Goal: Task Accomplishment & Management: Complete application form

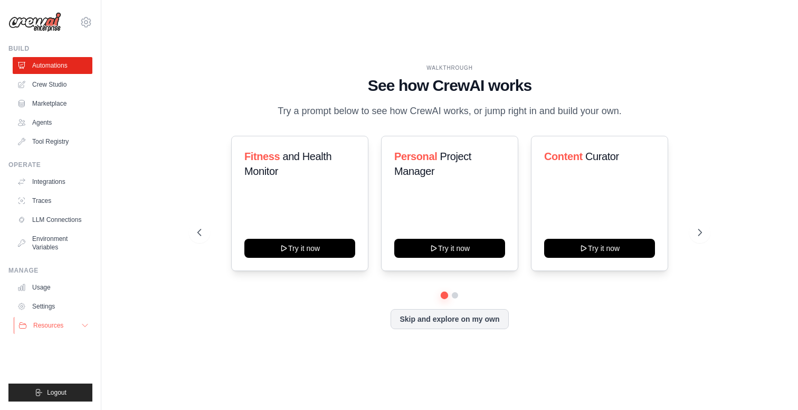
click at [86, 327] on icon at bounding box center [85, 325] width 8 height 8
click at [82, 325] on icon at bounding box center [85, 325] width 8 height 8
click at [207, 233] on button at bounding box center [199, 232] width 21 height 21
click at [696, 234] on icon at bounding box center [701, 232] width 11 height 11
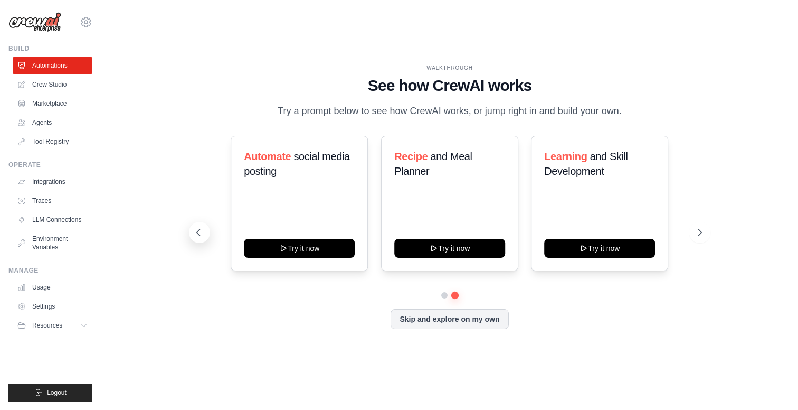
click at [199, 230] on icon at bounding box center [197, 232] width 3 height 6
click at [47, 126] on link "Agents" at bounding box center [54, 122] width 80 height 17
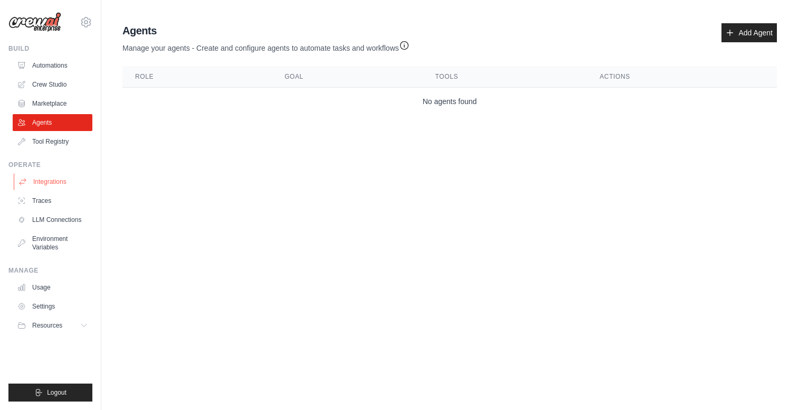
click at [42, 184] on link "Integrations" at bounding box center [54, 181] width 80 height 17
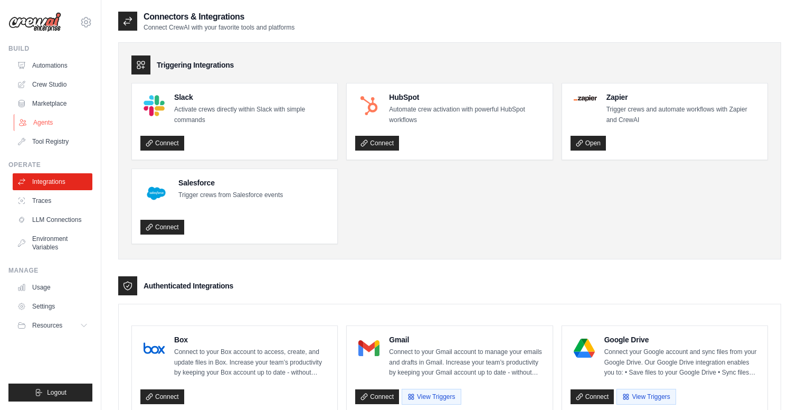
click at [62, 126] on link "Agents" at bounding box center [54, 122] width 80 height 17
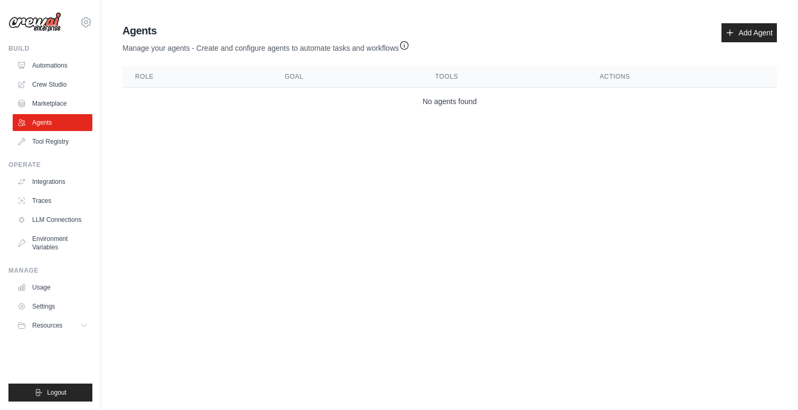
click at [719, 32] on div "Agents Manage your agents - Create and configure agents to automate tasks and w…" at bounding box center [449, 38] width 655 height 30
click at [731, 29] on icon at bounding box center [730, 33] width 8 height 8
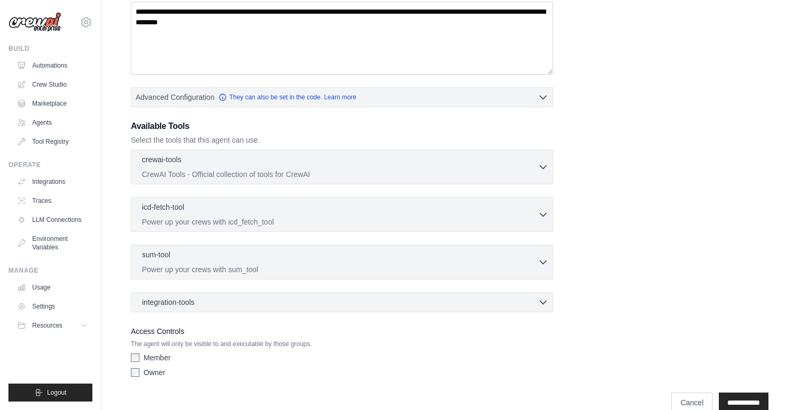
scroll to position [204, 0]
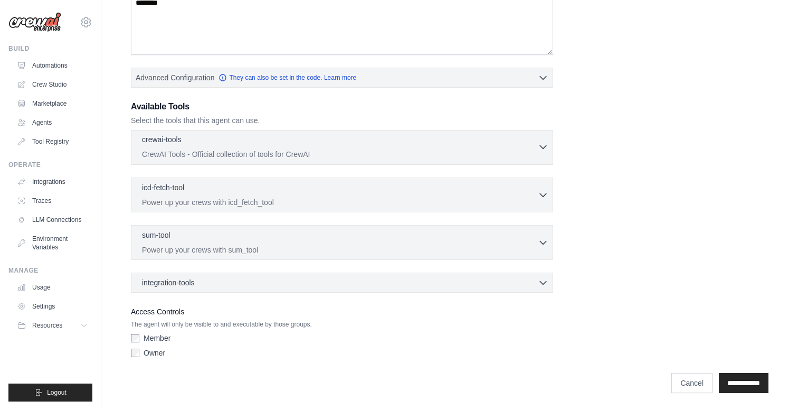
click at [327, 151] on p "CrewAI Tools - Official collection of tools for CrewAI" at bounding box center [340, 154] width 396 height 11
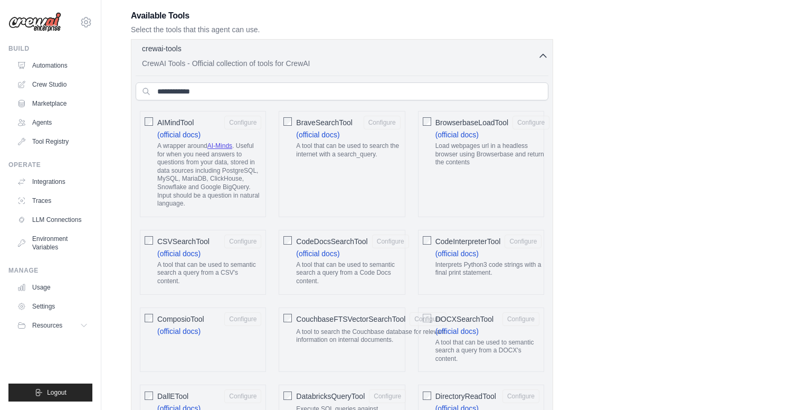
click at [539, 55] on icon "button" at bounding box center [543, 56] width 11 height 11
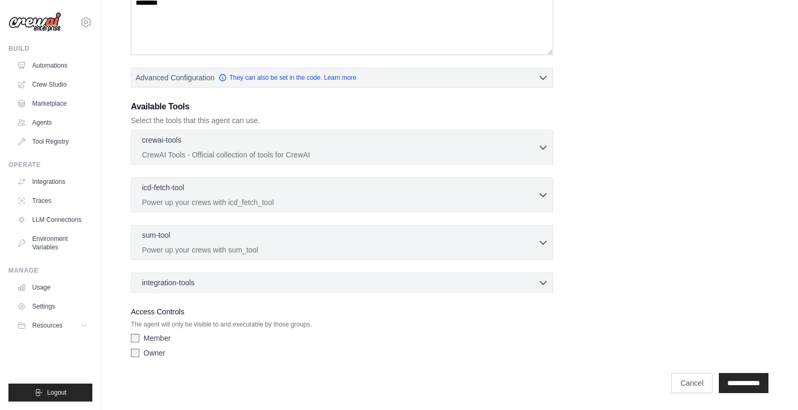
click at [247, 320] on p "The agent will only be visible to and executable by those groups." at bounding box center [342, 324] width 422 height 8
click at [236, 321] on p "The agent will only be visible to and executable by those groups." at bounding box center [342, 324] width 422 height 8
click at [166, 337] on label "Member" at bounding box center [157, 338] width 27 height 11
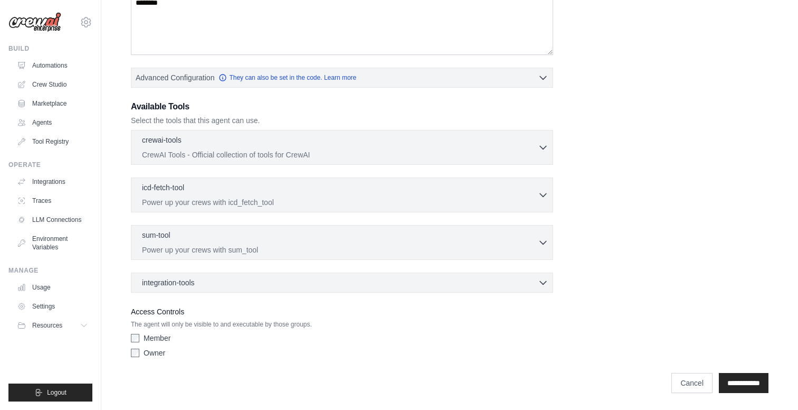
click at [166, 337] on label "Member" at bounding box center [157, 338] width 27 height 11
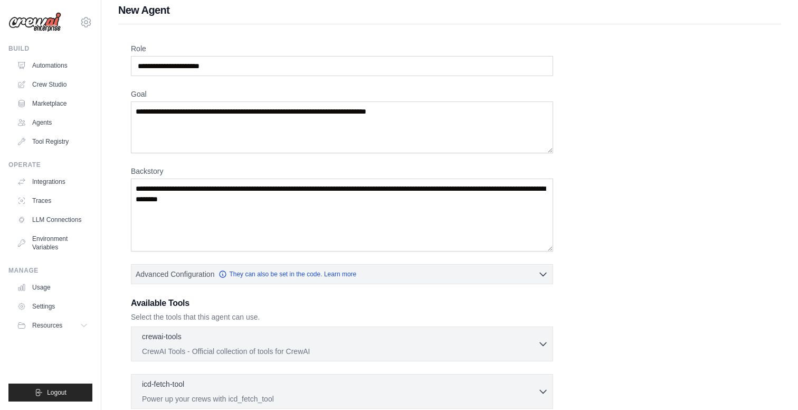
scroll to position [0, 0]
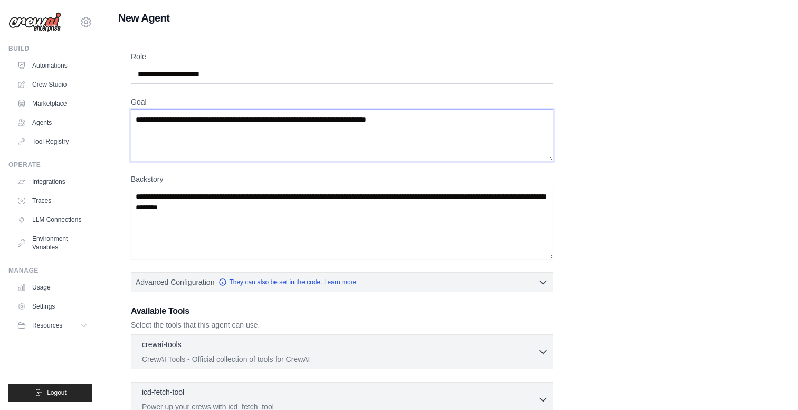
click at [262, 109] on textarea "Goal" at bounding box center [342, 135] width 422 height 52
click at [260, 116] on textarea "Goal" at bounding box center [342, 135] width 422 height 52
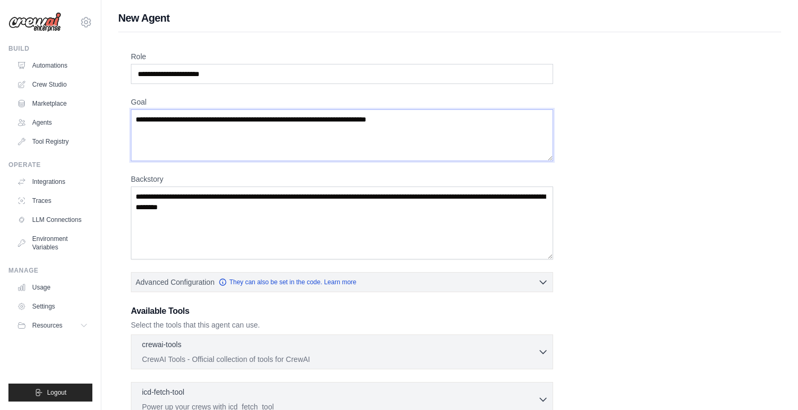
click at [260, 116] on textarea "Goal" at bounding box center [342, 135] width 422 height 52
click at [256, 121] on textarea "Goal" at bounding box center [342, 135] width 422 height 52
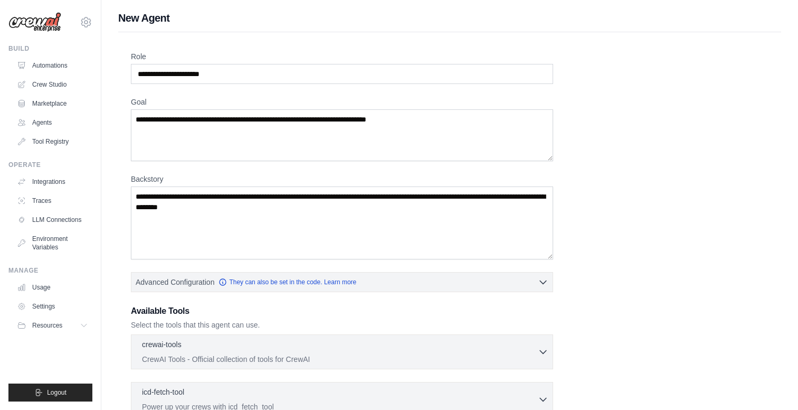
click at [222, 182] on label "Backstory" at bounding box center [342, 179] width 422 height 11
click at [222, 186] on textarea "Backstory" at bounding box center [342, 222] width 422 height 73
drag, startPoint x: 222, startPoint y: 190, endPoint x: 235, endPoint y: 201, distance: 16.9
click at [235, 201] on textarea "Backstory" at bounding box center [342, 222] width 422 height 73
drag, startPoint x: 236, startPoint y: 202, endPoint x: 267, endPoint y: 231, distance: 41.8
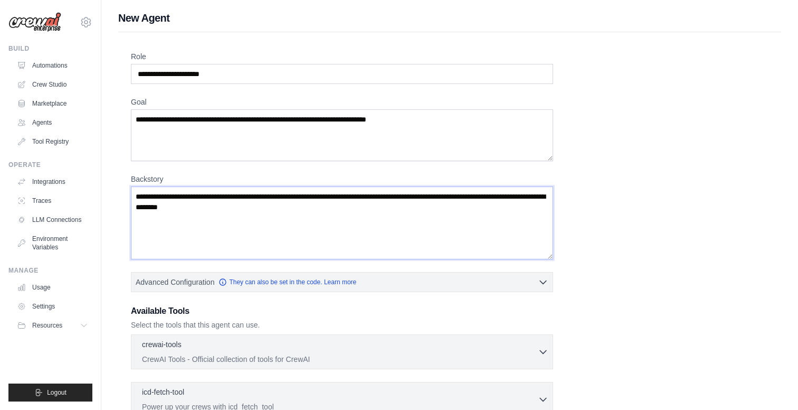
click at [267, 232] on textarea "Backstory" at bounding box center [342, 222] width 422 height 73
click at [267, 215] on textarea "Backstory" at bounding box center [342, 222] width 422 height 73
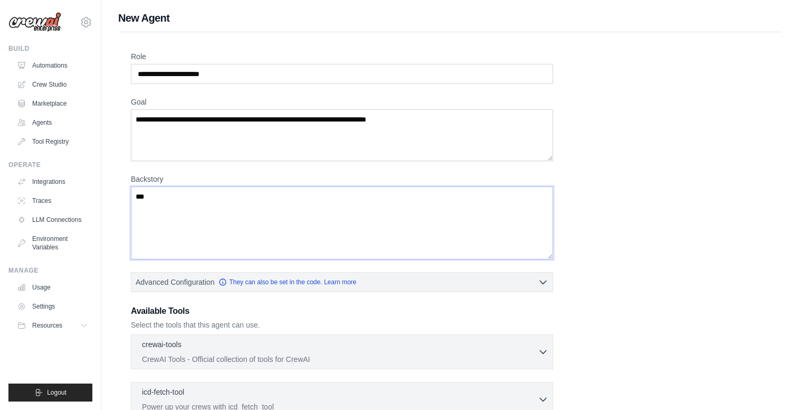
type textarea "**"
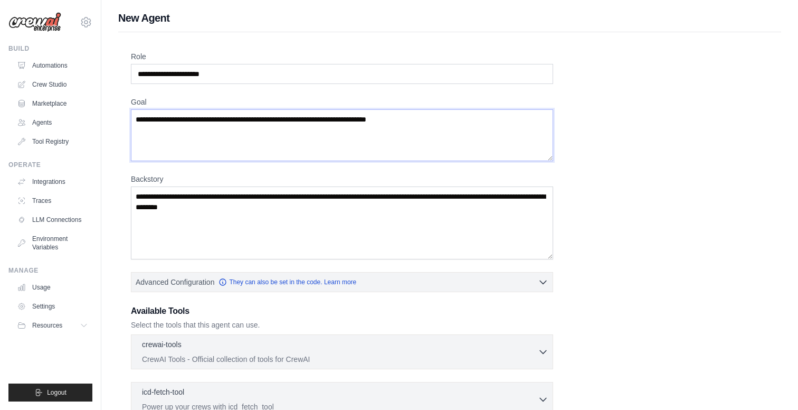
click at [148, 120] on textarea "Goal" at bounding box center [342, 135] width 422 height 52
drag, startPoint x: 142, startPoint y: 120, endPoint x: 202, endPoint y: 122, distance: 60.2
click at [202, 122] on textarea "Goal" at bounding box center [342, 135] width 422 height 52
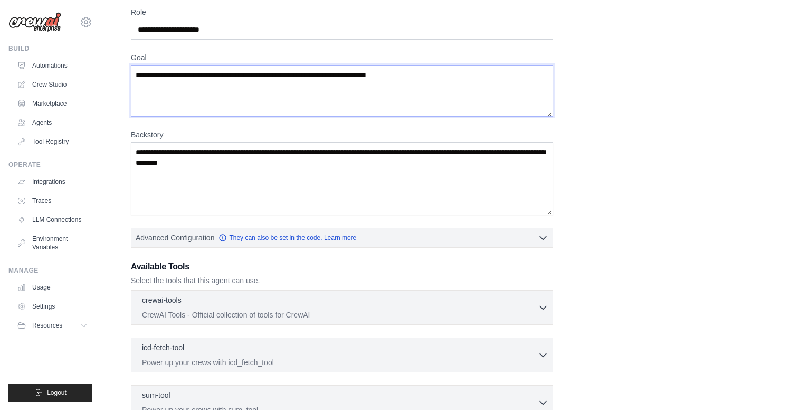
scroll to position [45, 0]
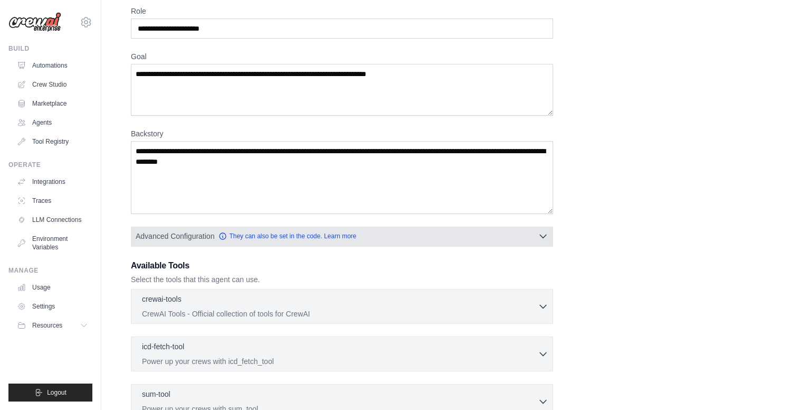
click at [549, 238] on button "Advanced Configuration They can also be set in the code. Learn more" at bounding box center [341, 236] width 421 height 19
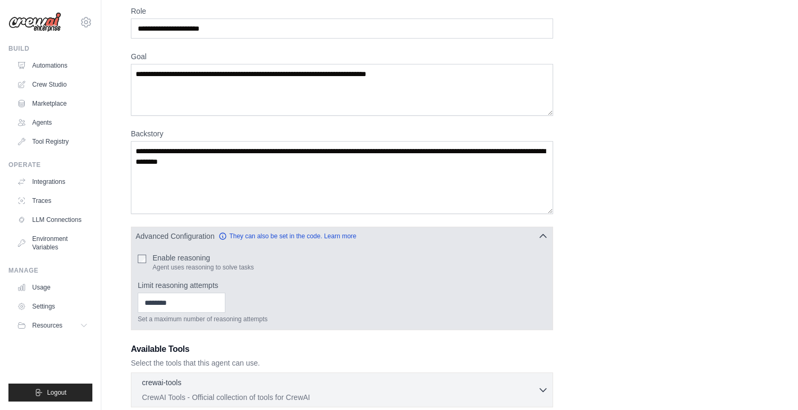
click at [549, 238] on button "Advanced Configuration They can also be set in the code. Learn more" at bounding box center [341, 236] width 421 height 19
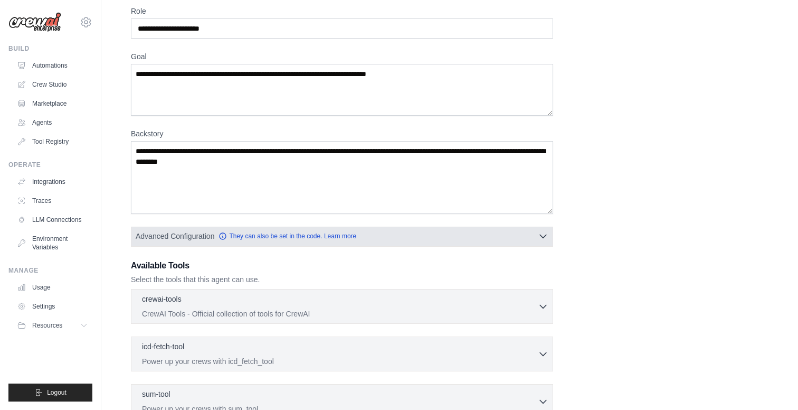
click at [548, 238] on icon "button" at bounding box center [543, 236] width 11 height 11
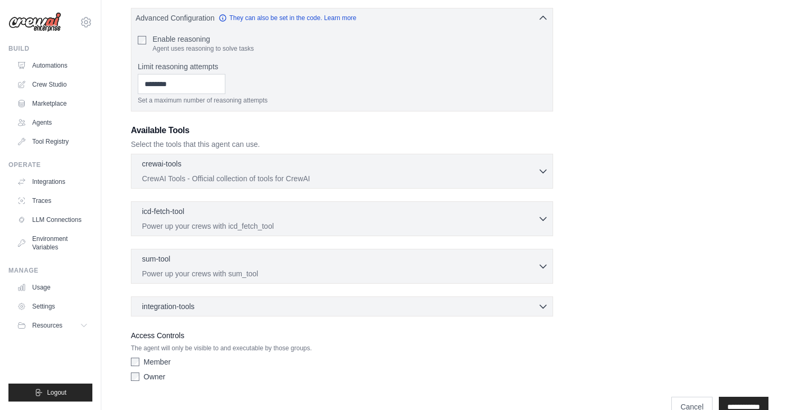
scroll to position [288, 0]
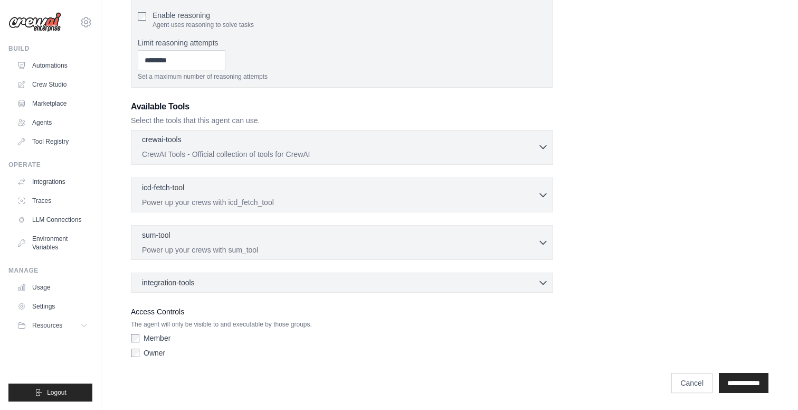
click at [210, 147] on div "crewai-tools 0 selected CrewAI Tools - Official collection of tools for CrewAI" at bounding box center [340, 146] width 396 height 25
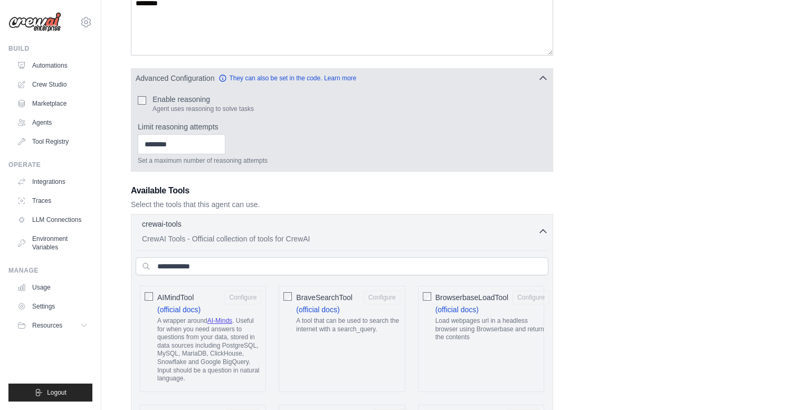
scroll to position [204, 0]
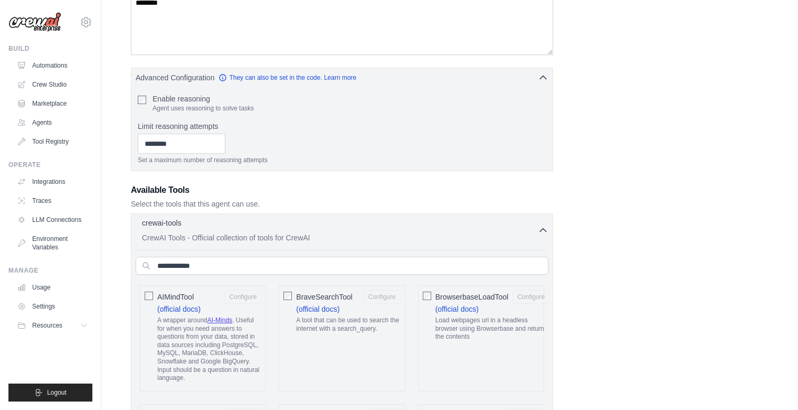
click at [538, 230] on icon "button" at bounding box center [543, 230] width 11 height 11
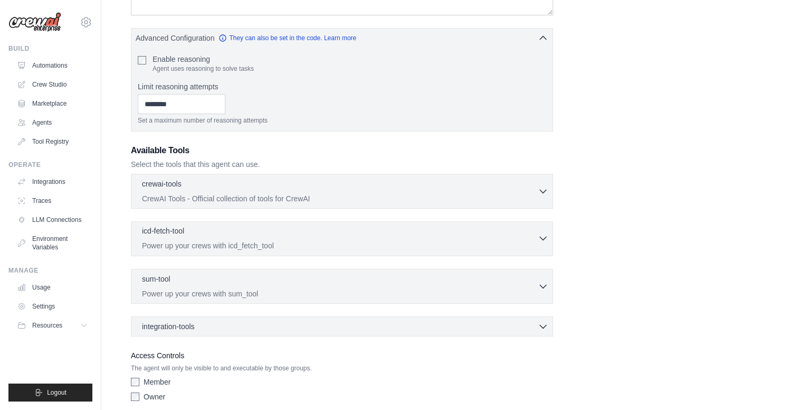
scroll to position [247, 0]
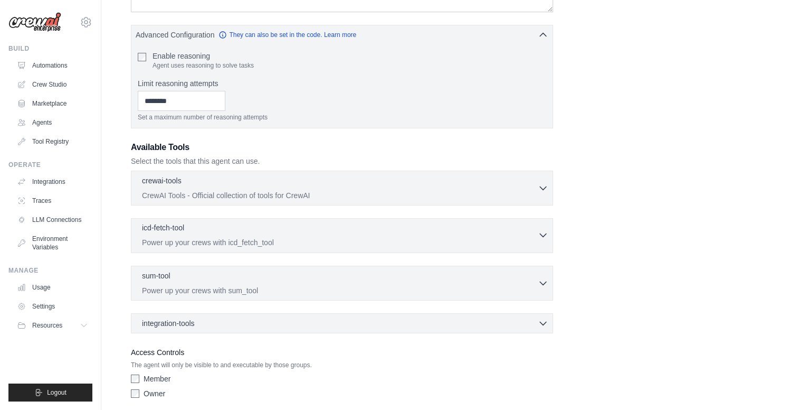
click at [290, 244] on p "Power up your crews with icd_fetch_tool" at bounding box center [340, 242] width 396 height 11
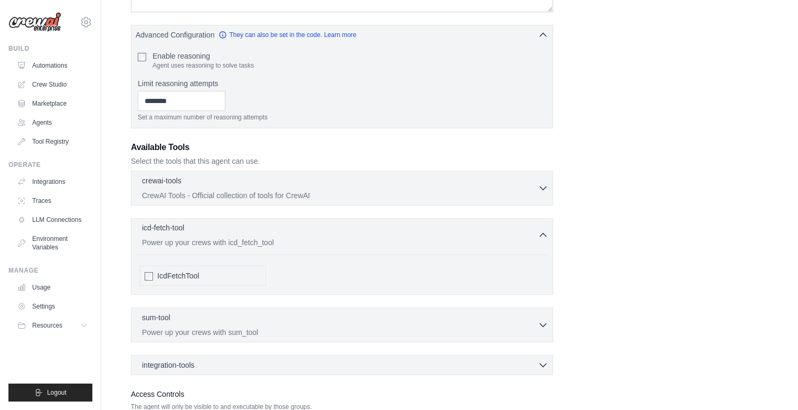
click at [290, 243] on p "Power up your crews with icd_fetch_tool" at bounding box center [340, 242] width 396 height 11
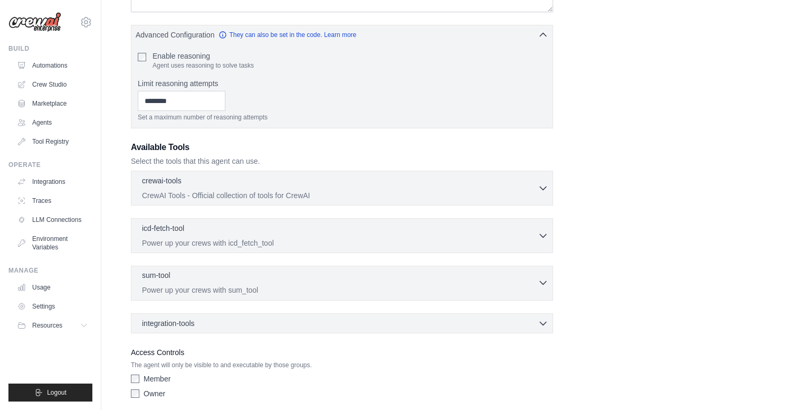
click at [275, 281] on div "sum-tool 0 selected" at bounding box center [340, 276] width 396 height 13
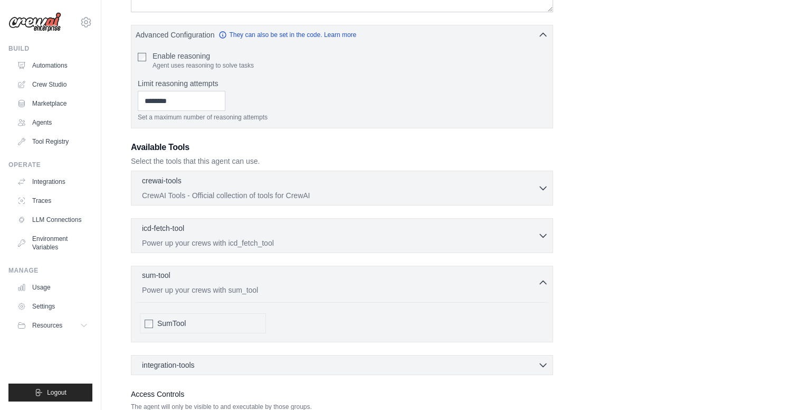
click at [299, 282] on div "sum-tool 0 selected Power up your crews with sum_tool" at bounding box center [340, 282] width 396 height 25
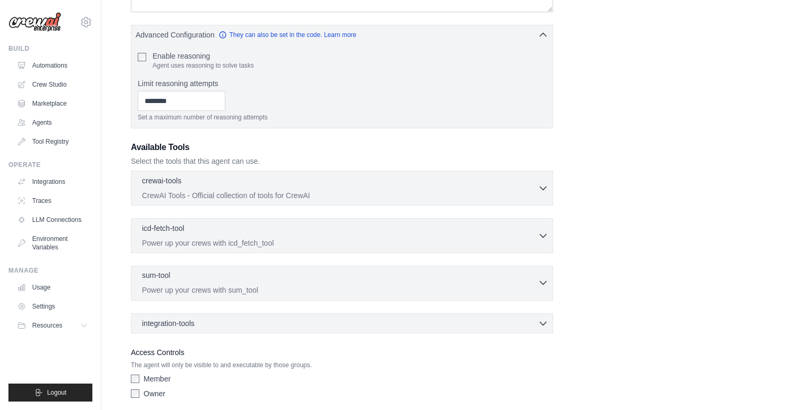
click at [194, 272] on div "sum-tool 0 selected" at bounding box center [340, 276] width 396 height 13
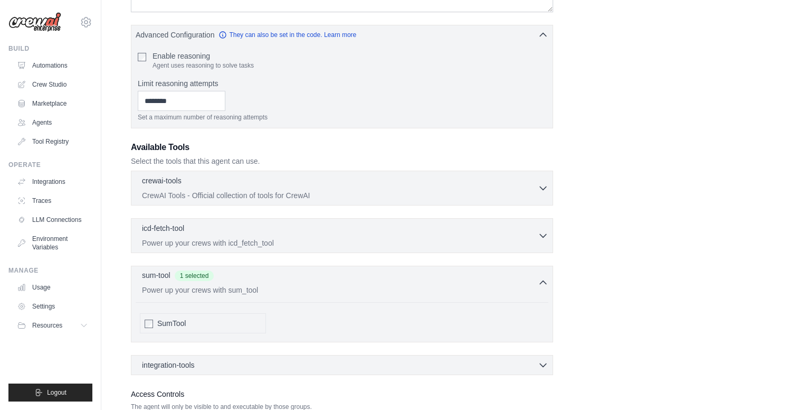
click at [168, 284] on div "sum-tool 1 selected Power up your crews with sum_tool" at bounding box center [340, 282] width 396 height 25
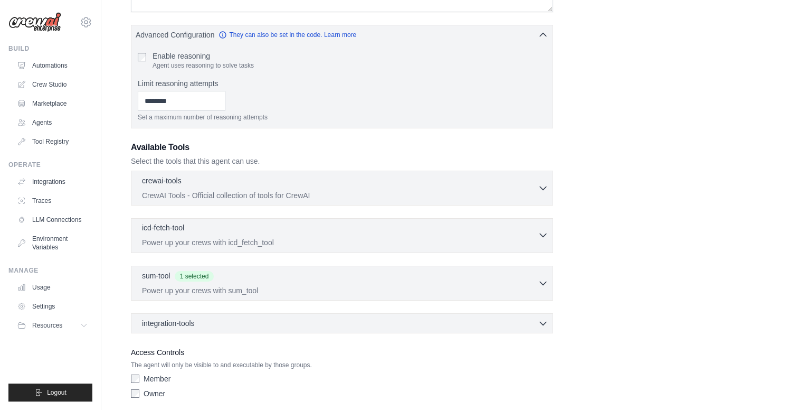
click at [187, 227] on div "icd-fetch-tool 0 selected" at bounding box center [340, 228] width 396 height 13
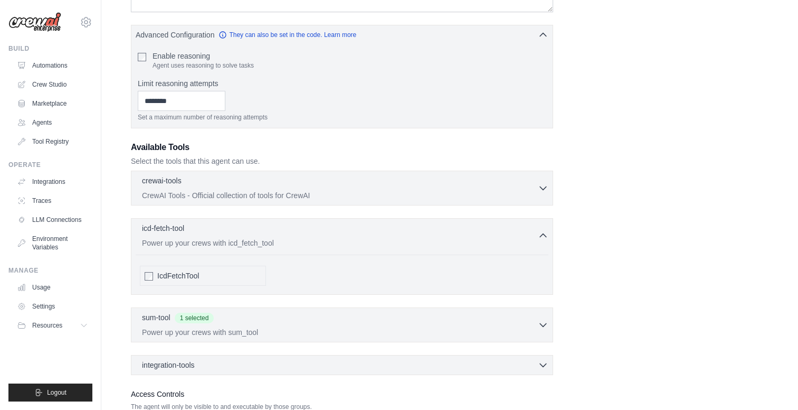
click at [155, 283] on div "IcdFetchTool" at bounding box center [203, 276] width 126 height 20
click at [153, 272] on div "IcdFetchTool" at bounding box center [203, 276] width 126 height 20
click at [162, 234] on div "icd-fetch-tool 1 selected" at bounding box center [340, 228] width 396 height 13
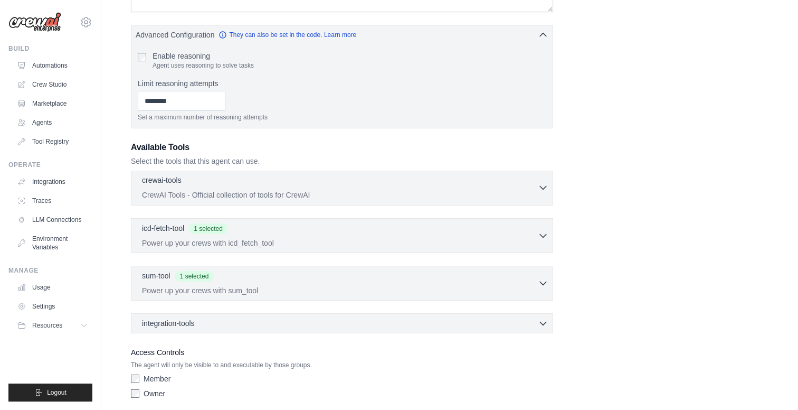
click at [240, 190] on p "CrewAI Tools - Official collection of tools for CrewAI" at bounding box center [340, 195] width 396 height 11
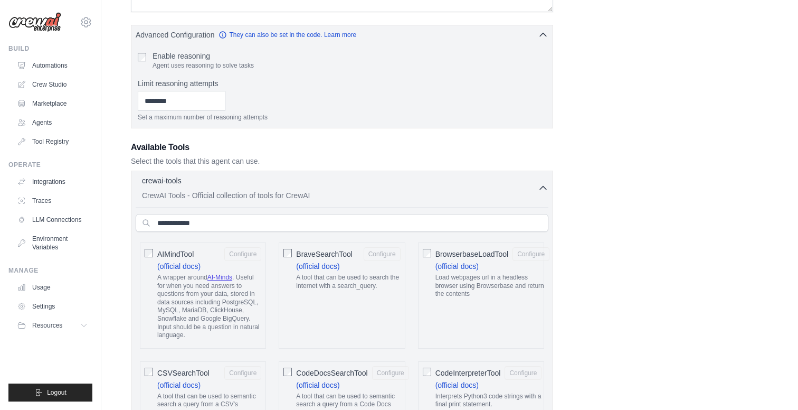
click at [159, 250] on span "AIMindTool" at bounding box center [175, 254] width 36 height 11
click at [207, 180] on div "crewai-tools 0 selected" at bounding box center [340, 181] width 396 height 13
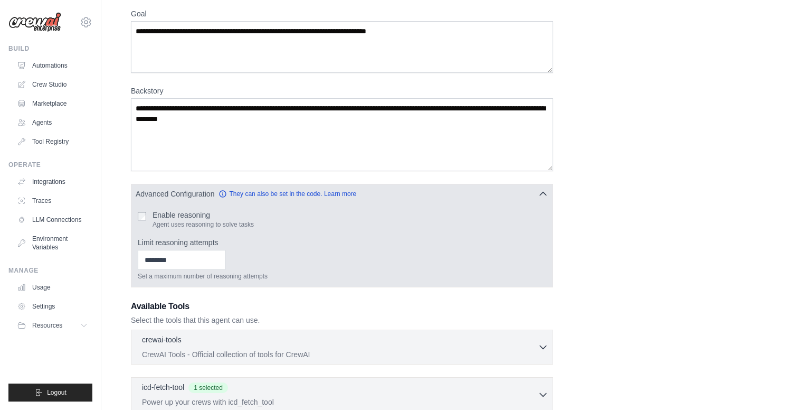
scroll to position [93, 0]
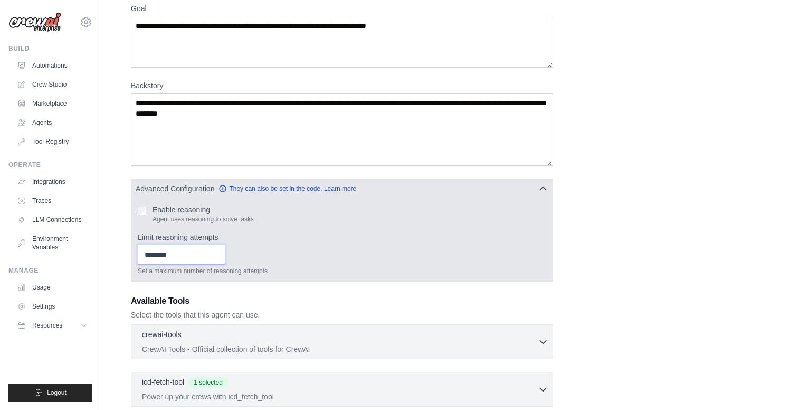
click at [184, 252] on input "Limit reasoning attempts" at bounding box center [182, 254] width 88 height 20
click at [218, 252] on input "*" at bounding box center [182, 254] width 88 height 20
click at [221, 258] on input "*" at bounding box center [182, 254] width 88 height 20
click at [220, 258] on input "*" at bounding box center [182, 254] width 88 height 20
click at [219, 257] on input "*" at bounding box center [182, 254] width 88 height 20
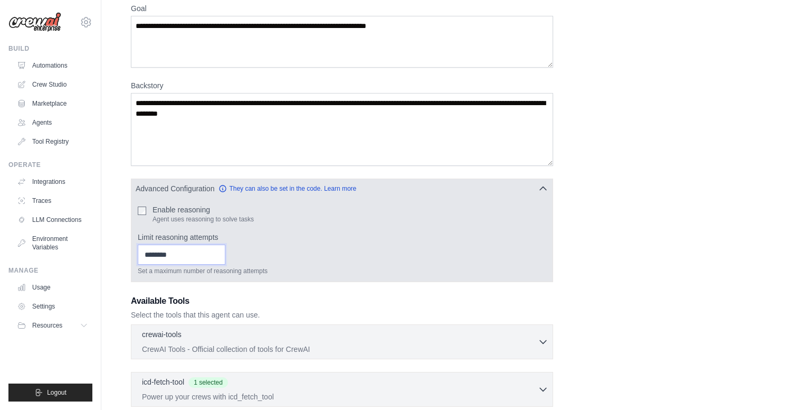
click at [217, 250] on input "*" at bounding box center [182, 254] width 88 height 20
type input "*"
click at [217, 250] on input "*" at bounding box center [182, 254] width 88 height 20
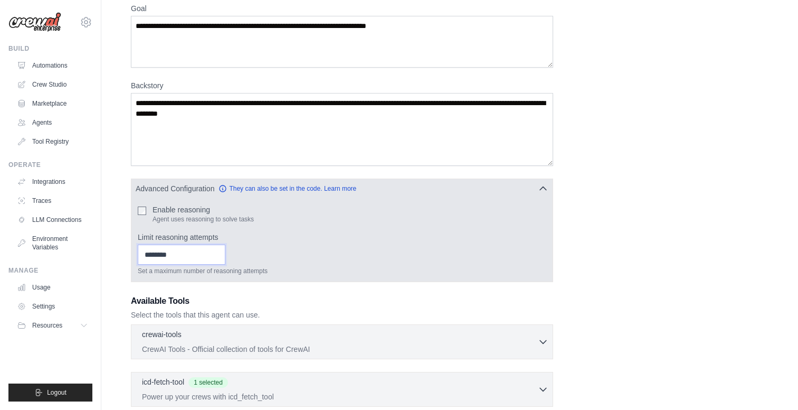
click at [190, 255] on input "*" at bounding box center [182, 254] width 88 height 20
click at [291, 252] on div "Set a maximum number of reasoning attempts" at bounding box center [342, 259] width 409 height 31
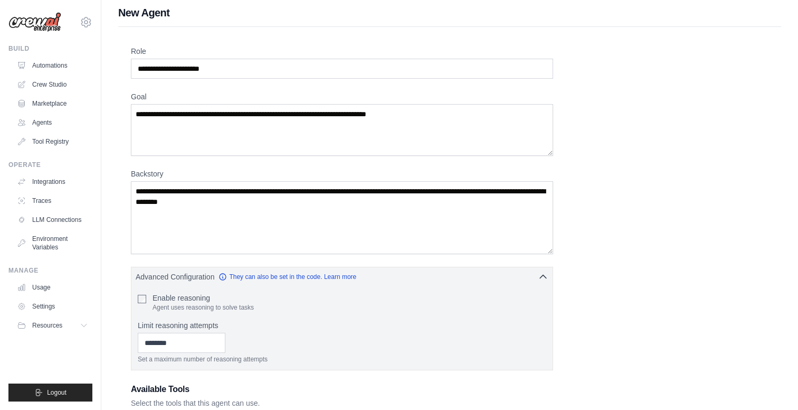
scroll to position [7, 0]
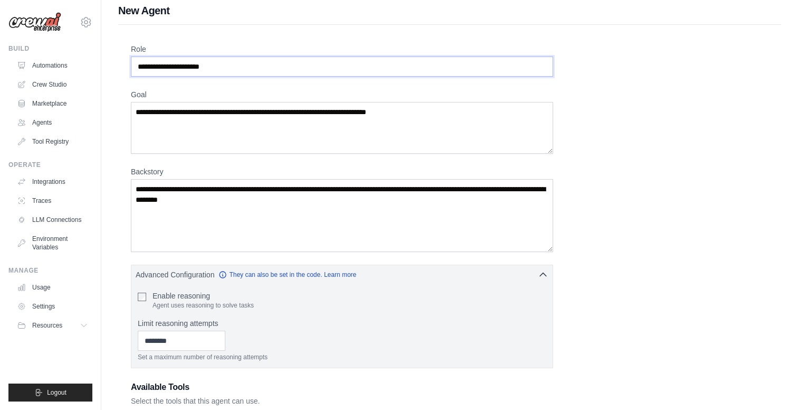
click at [314, 66] on input "Role" at bounding box center [342, 66] width 422 height 20
type input "**********"
click at [341, 136] on textarea "Goal" at bounding box center [342, 128] width 422 height 52
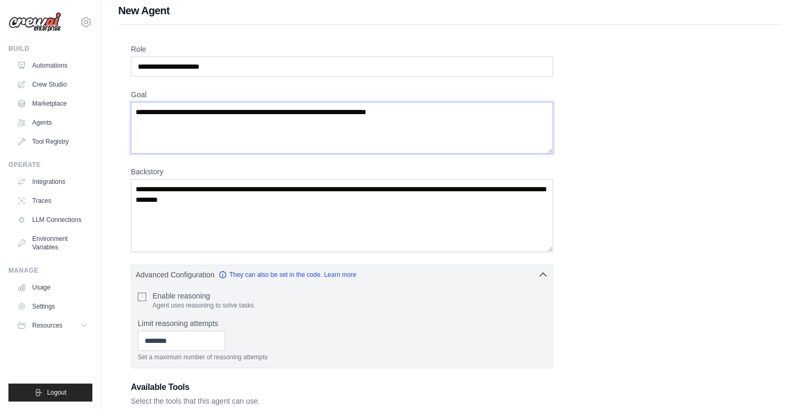
click at [340, 136] on textarea "Goal" at bounding box center [342, 128] width 422 height 52
paste textarea "**********"
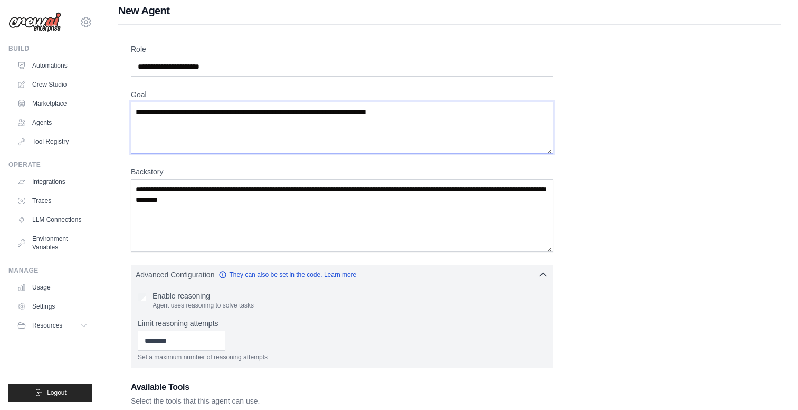
type textarea "**********"
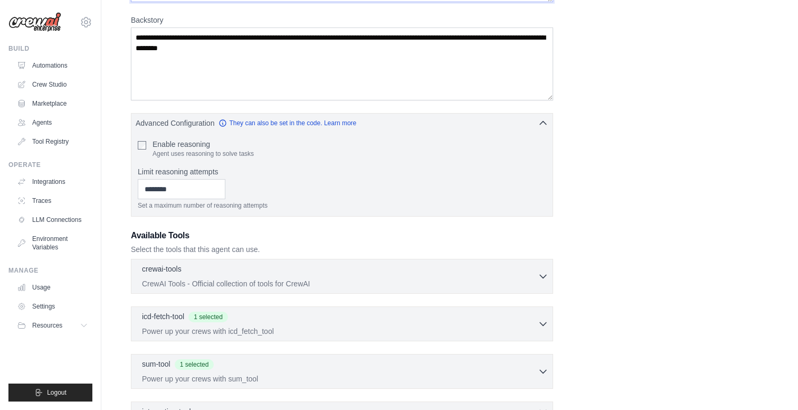
scroll to position [288, 0]
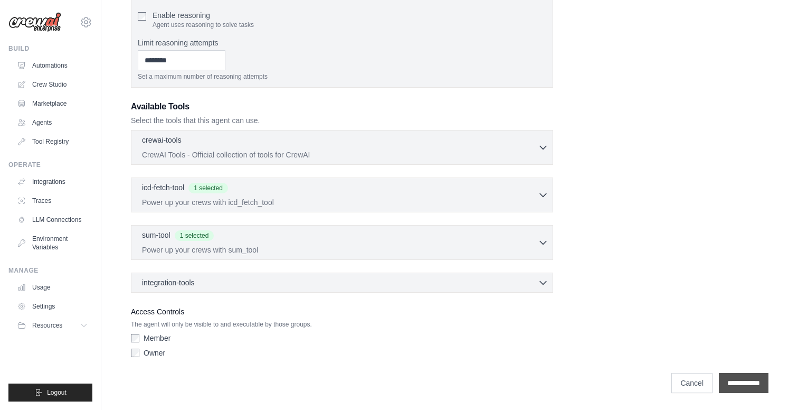
click at [748, 392] on input "**********" at bounding box center [744, 383] width 50 height 20
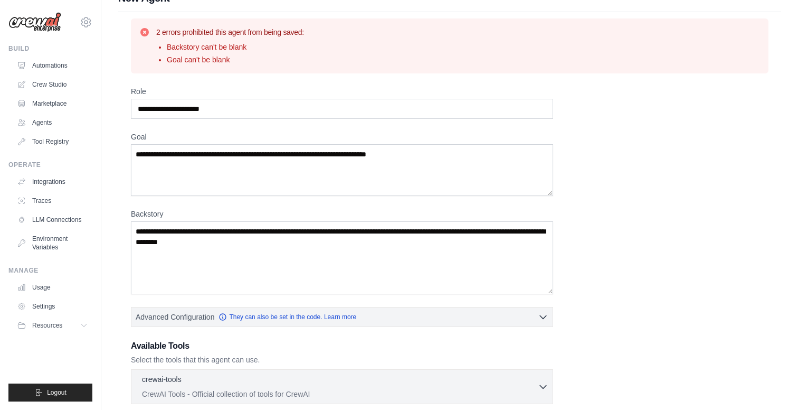
scroll to position [0, 0]
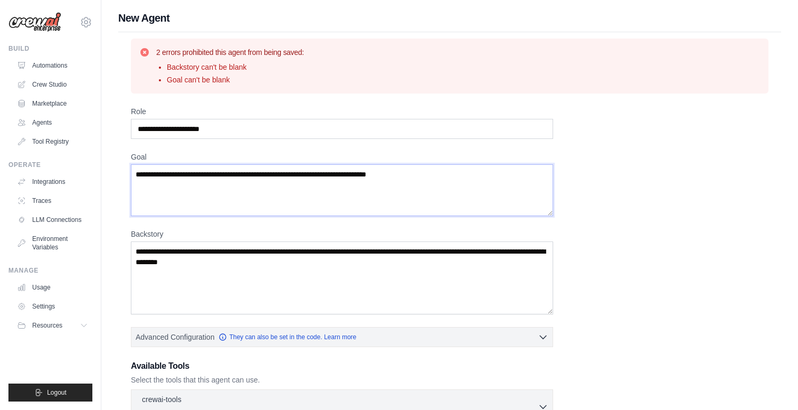
click at [445, 188] on textarea "Goal" at bounding box center [342, 190] width 422 height 52
click at [402, 180] on textarea "Goal" at bounding box center [342, 190] width 422 height 52
click at [342, 128] on input "**********" at bounding box center [342, 129] width 422 height 20
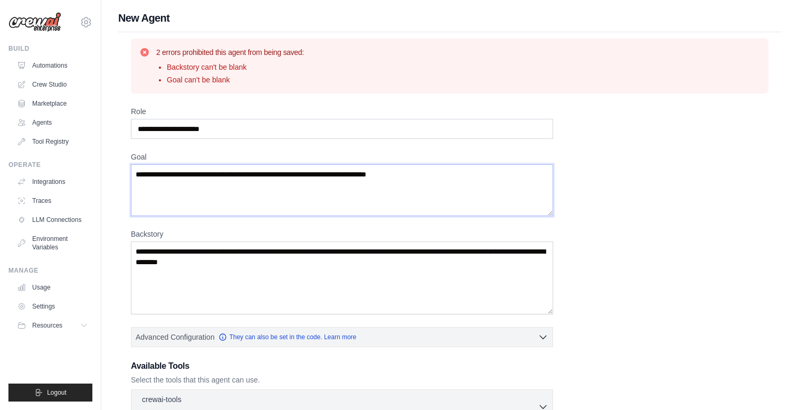
click at [337, 167] on textarea "Goal" at bounding box center [342, 190] width 422 height 52
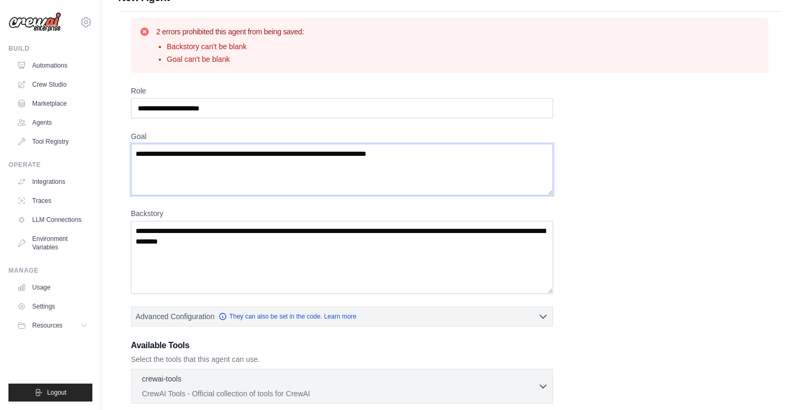
scroll to position [21, 0]
click at [60, 200] on link "Traces" at bounding box center [54, 200] width 80 height 17
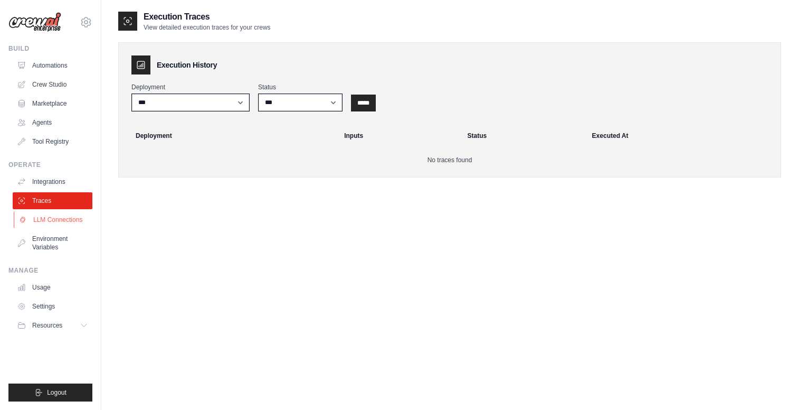
click at [71, 220] on link "LLM Connections" at bounding box center [54, 219] width 80 height 17
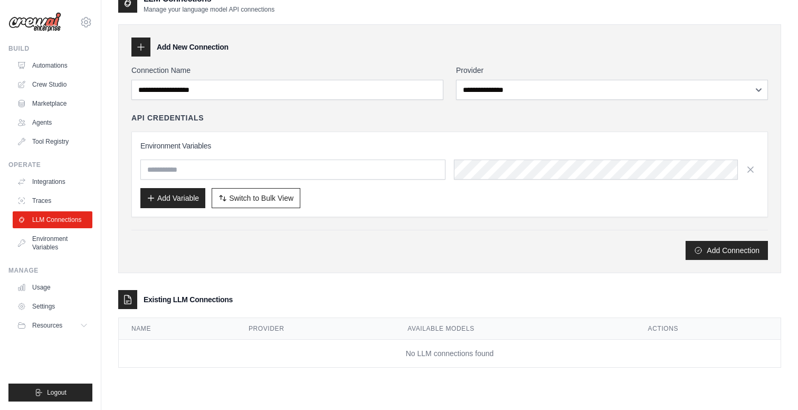
scroll to position [21, 0]
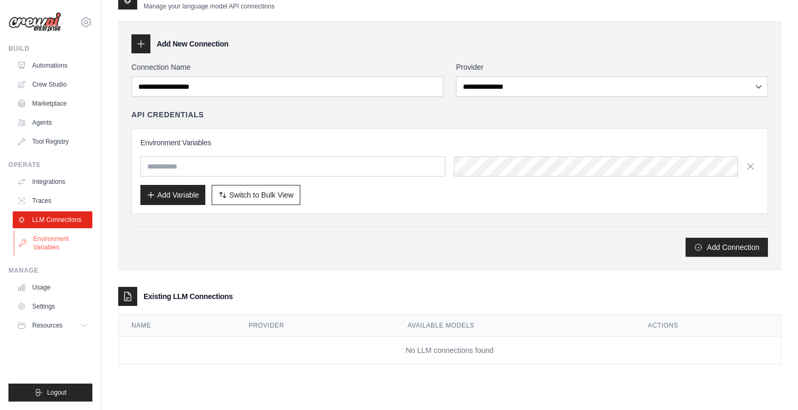
click at [64, 245] on link "Environment Variables" at bounding box center [54, 242] width 80 height 25
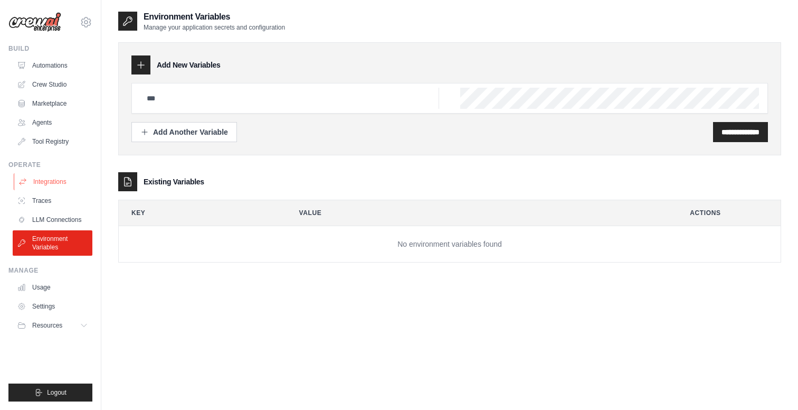
click at [54, 178] on link "Integrations" at bounding box center [54, 181] width 80 height 17
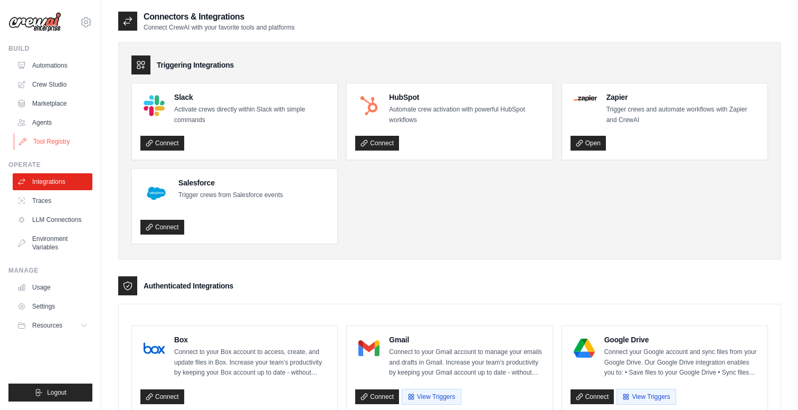
click at [71, 145] on link "Tool Registry" at bounding box center [54, 141] width 80 height 17
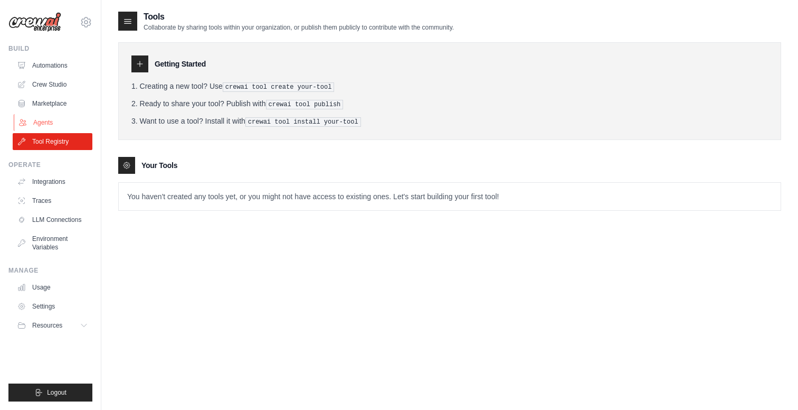
click at [62, 120] on link "Agents" at bounding box center [54, 122] width 80 height 17
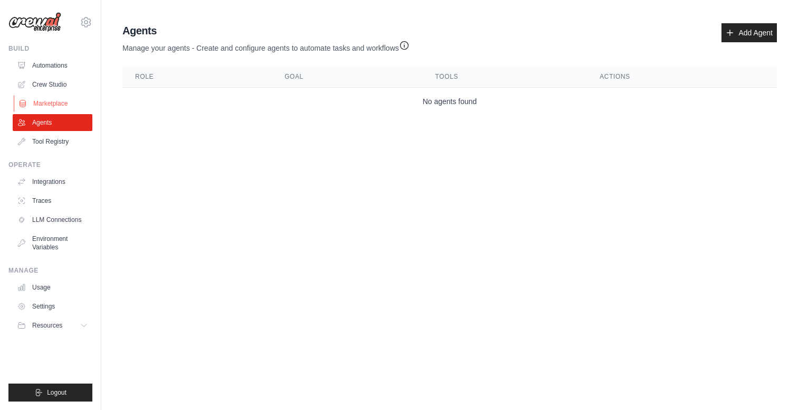
click at [56, 106] on link "Marketplace" at bounding box center [54, 103] width 80 height 17
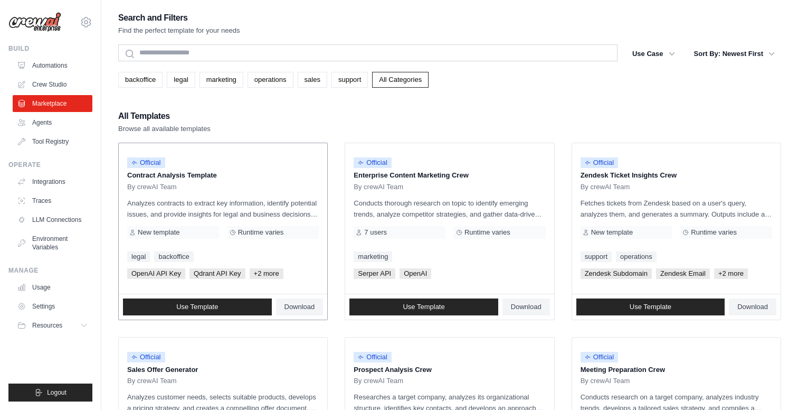
click at [192, 206] on p "Analyzes contracts to extract key information, identify potential issues, and p…" at bounding box center [223, 208] width 192 height 22
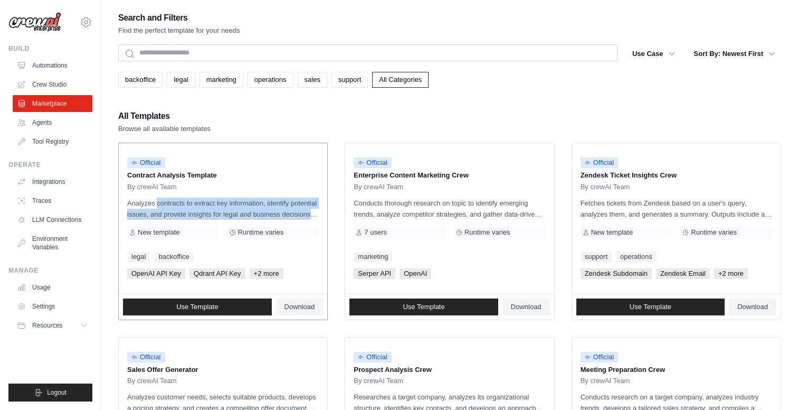
click at [192, 206] on p "Analyzes contracts to extract key information, identify potential issues, and p…" at bounding box center [223, 208] width 192 height 22
click at [208, 200] on p "Analyzes contracts to extract key information, identify potential issues, and p…" at bounding box center [223, 208] width 192 height 22
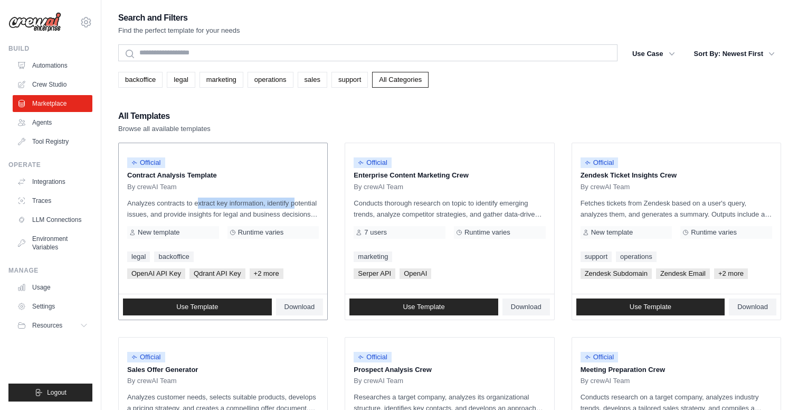
drag, startPoint x: 173, startPoint y: 202, endPoint x: 268, endPoint y: 201, distance: 95.0
click at [268, 201] on p "Analyzes contracts to extract key information, identify potential issues, and p…" at bounding box center [223, 208] width 192 height 22
drag, startPoint x: 268, startPoint y: 201, endPoint x: 218, endPoint y: 215, distance: 52.1
click at [218, 215] on p "Analyzes contracts to extract key information, identify potential issues, and p…" at bounding box center [223, 208] width 192 height 22
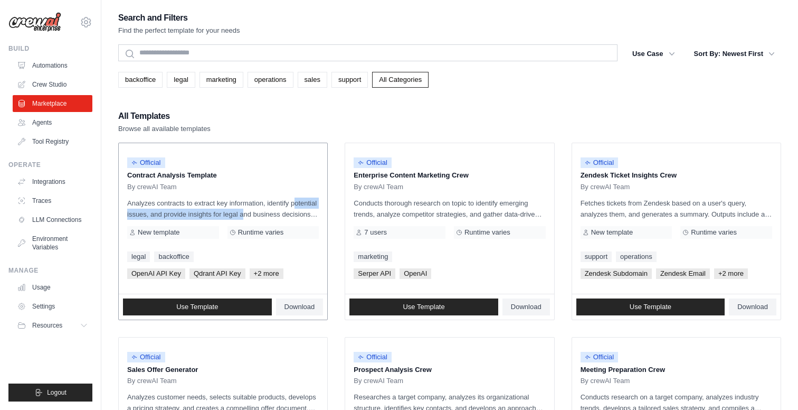
click at [218, 215] on p "Analyzes contracts to extract key information, identify potential issues, and p…" at bounding box center [223, 208] width 192 height 22
click at [232, 205] on p "Analyzes contracts to extract key information, identify potential issues, and p…" at bounding box center [223, 208] width 192 height 22
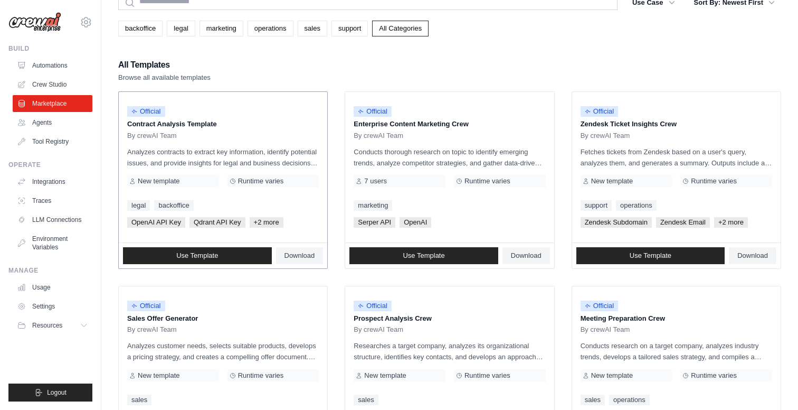
scroll to position [53, 0]
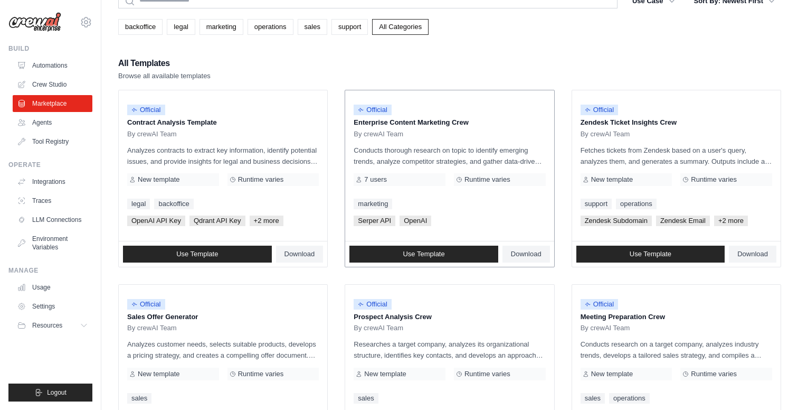
click at [449, 148] on p "Conducts thorough research on topic to identify emerging trends, analyze compet…" at bounding box center [450, 156] width 192 height 22
drag, startPoint x: 392, startPoint y: 152, endPoint x: 403, endPoint y: 157, distance: 12.8
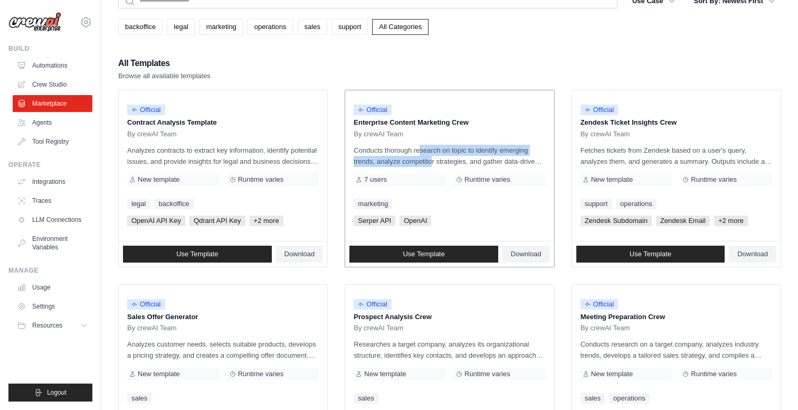
click at [403, 157] on p "Conducts thorough research on topic to identify emerging trends, analyze compet…" at bounding box center [450, 156] width 192 height 22
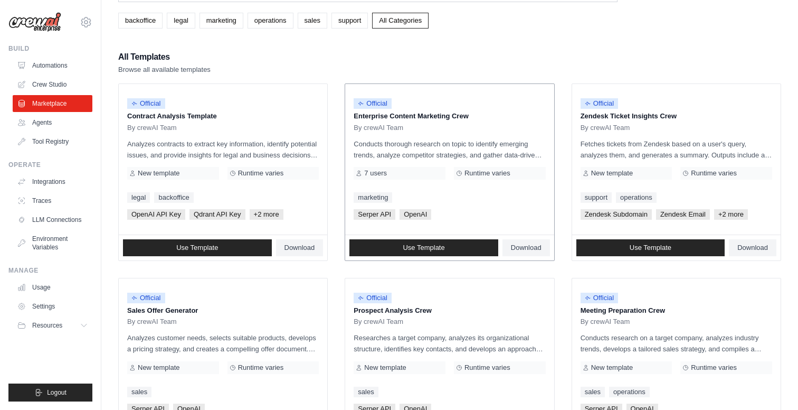
scroll to position [61, 0]
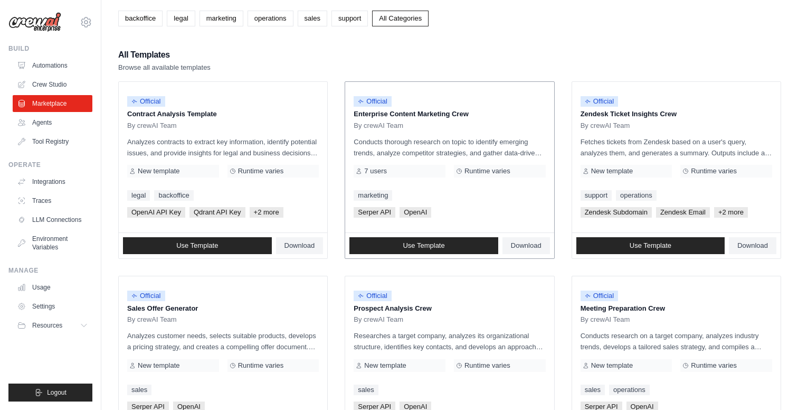
click at [503, 158] on p "Conducts thorough research on topic to identify emerging trends, analyze compet…" at bounding box center [450, 147] width 192 height 22
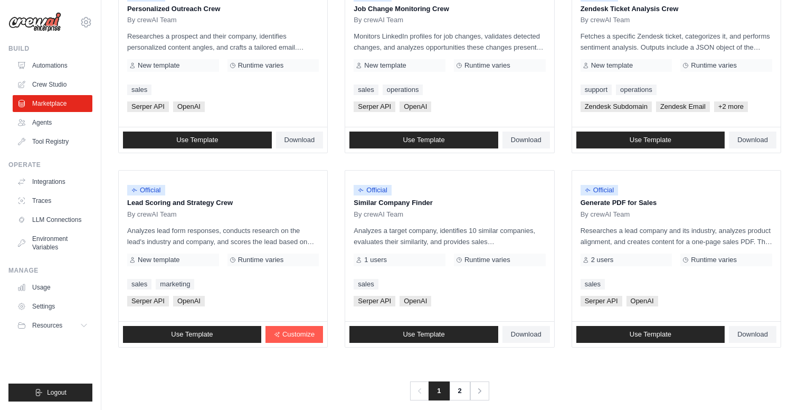
scroll to position [559, 0]
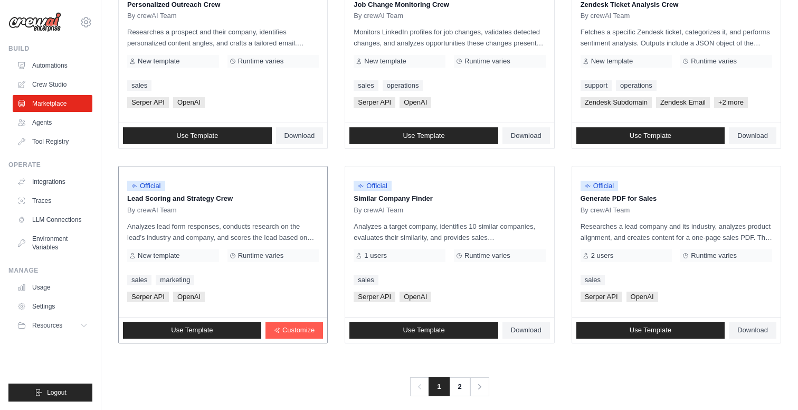
click at [232, 228] on p "Analyzes lead form responses, conducts research on the lead's industry and comp…" at bounding box center [223, 232] width 192 height 22
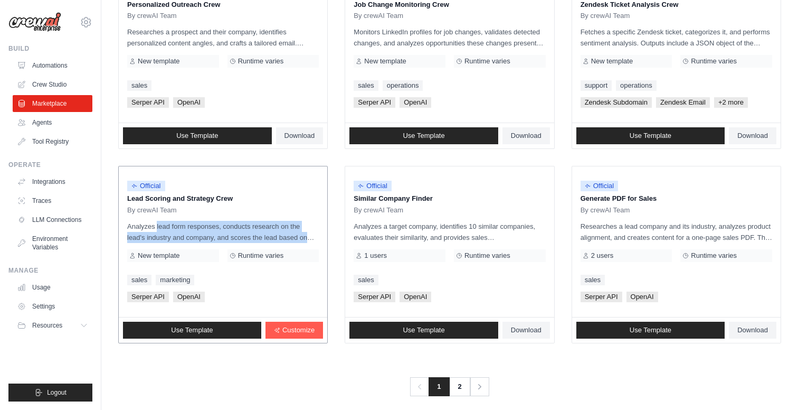
click at [232, 228] on p "Analyzes lead form responses, conducts research on the lead's industry and comp…" at bounding box center [223, 232] width 192 height 22
click at [232, 223] on p "Analyzes lead form responses, conducts research on the lead's industry and comp…" at bounding box center [223, 232] width 192 height 22
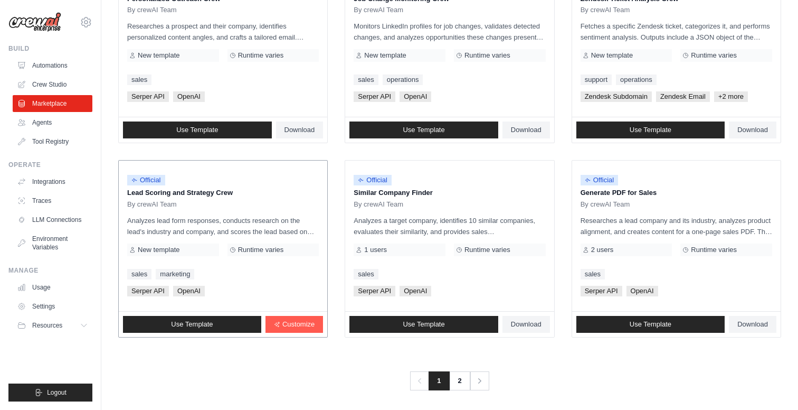
scroll to position [569, 0]
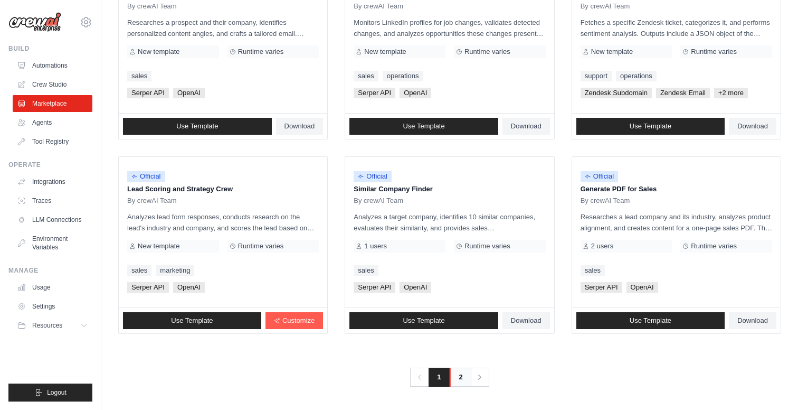
click at [468, 377] on link "2" at bounding box center [460, 376] width 21 height 19
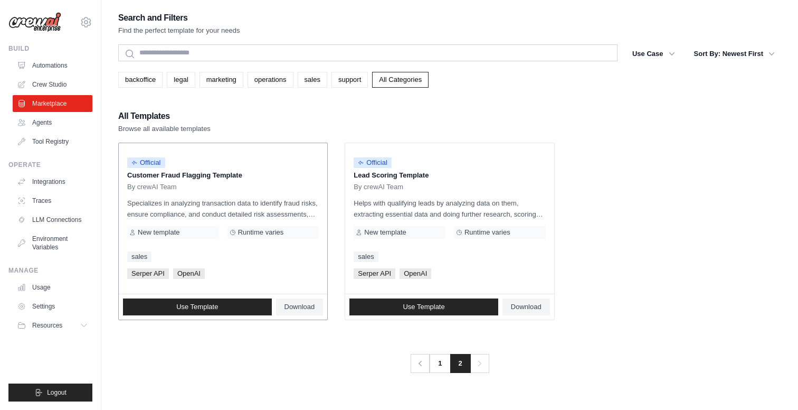
click at [192, 206] on p "Specializes in analyzing transaction data to identify fraud risks, ensure compl…" at bounding box center [223, 208] width 192 height 22
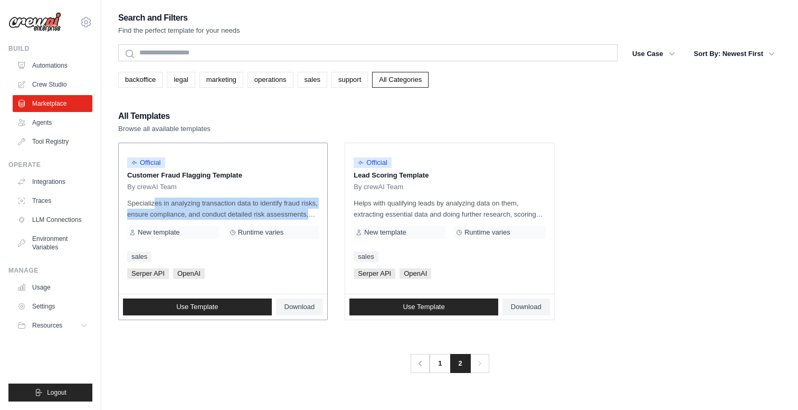
click at [192, 206] on p "Specializes in analyzing transaction data to identify fraud risks, ensure compl…" at bounding box center [223, 208] width 192 height 22
click at [191, 206] on p "Specializes in analyzing transaction data to identify fraud risks, ensure compl…" at bounding box center [223, 208] width 192 height 22
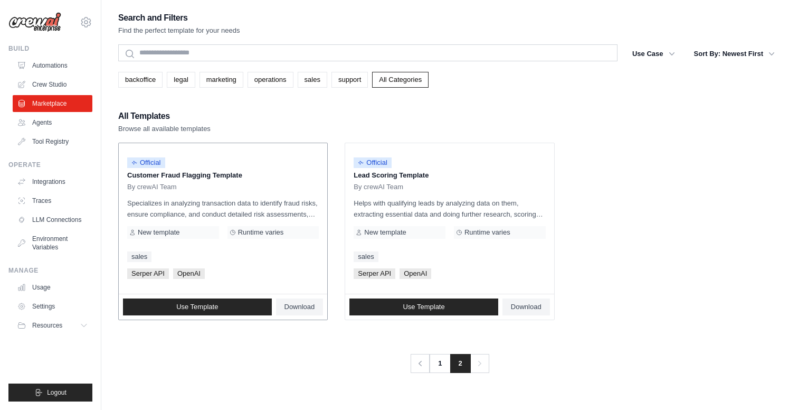
drag, startPoint x: 192, startPoint y: 206, endPoint x: 206, endPoint y: 210, distance: 14.7
click at [206, 210] on p "Specializes in analyzing transaction data to identify fraud risks, ensure compl…" at bounding box center [223, 208] width 192 height 22
drag, startPoint x: 206, startPoint y: 210, endPoint x: 200, endPoint y: 207, distance: 6.4
click at [201, 207] on p "Specializes in analyzing transaction data to identify fraud risks, ensure compl…" at bounding box center [223, 208] width 192 height 22
click at [200, 207] on p "Specializes in analyzing transaction data to identify fraud risks, ensure compl…" at bounding box center [223, 208] width 192 height 22
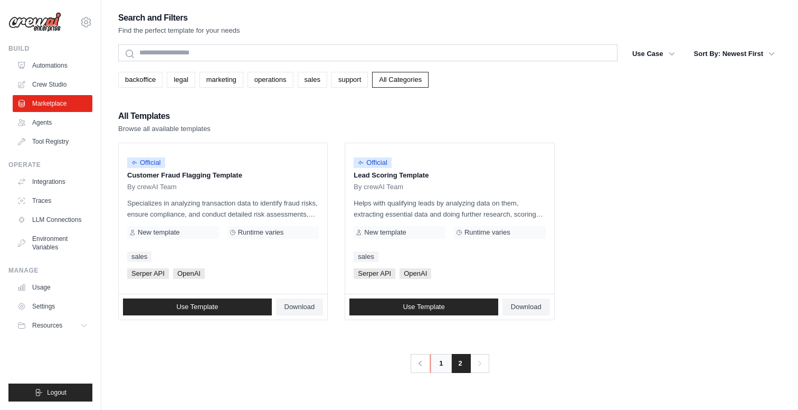
click at [433, 362] on link "1" at bounding box center [440, 363] width 21 height 19
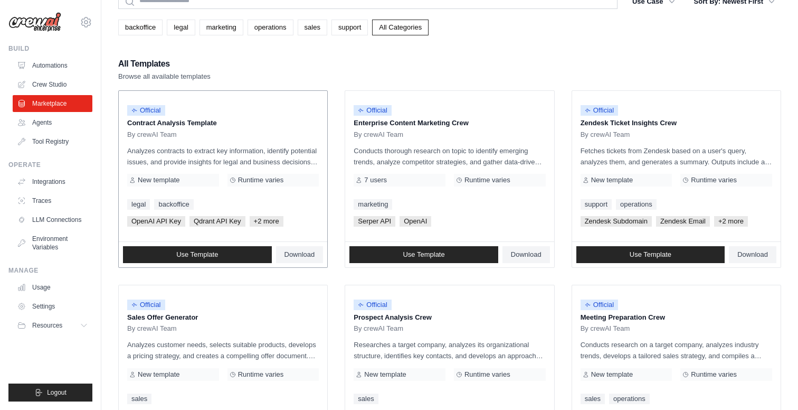
scroll to position [55, 0]
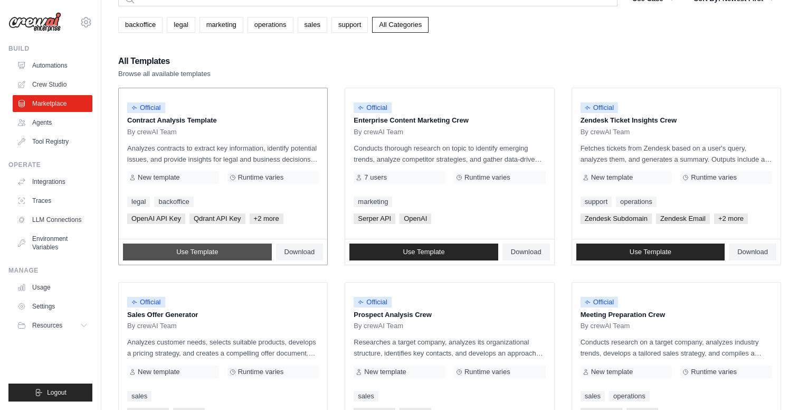
click at [243, 258] on link "Use Template" at bounding box center [197, 251] width 149 height 17
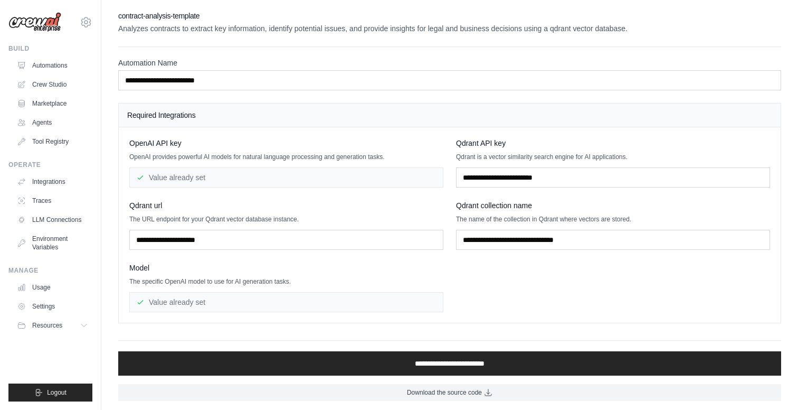
click at [228, 223] on div "Qdrant url The URL endpoint for your Qdrant vector database instance." at bounding box center [286, 225] width 314 height 50
click at [237, 205] on div "Qdrant url" at bounding box center [286, 205] width 314 height 11
click at [241, 217] on p "The URL endpoint for your Qdrant vector database instance." at bounding box center [286, 219] width 314 height 8
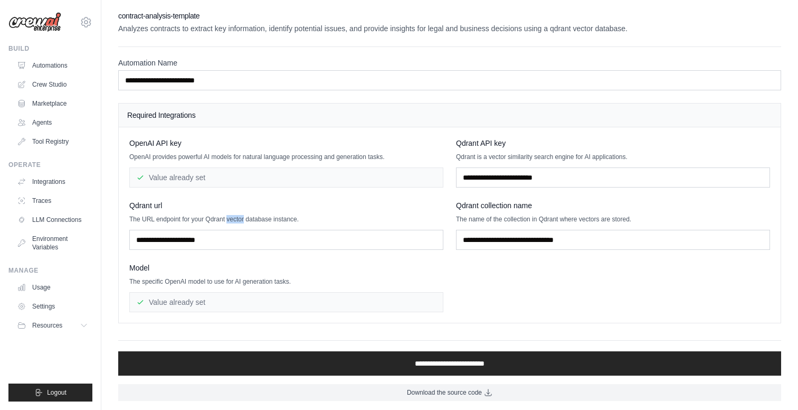
click at [241, 217] on p "The URL endpoint for your Qdrant vector database instance." at bounding box center [286, 219] width 314 height 8
click at [255, 217] on p "The URL endpoint for your Qdrant vector database instance." at bounding box center [286, 219] width 314 height 8
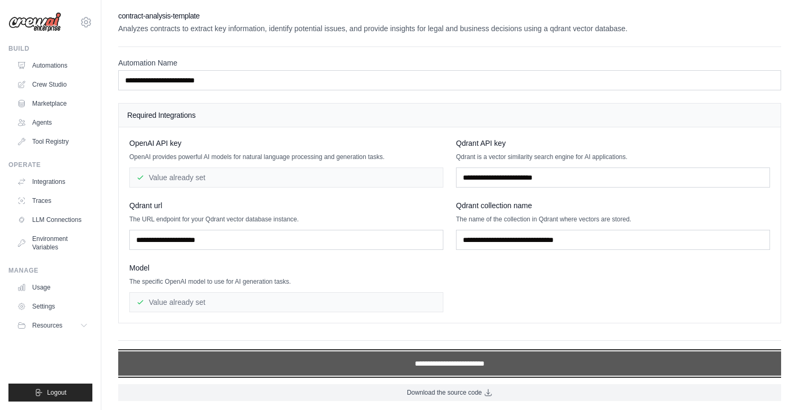
click at [351, 358] on input "**********" at bounding box center [449, 363] width 663 height 24
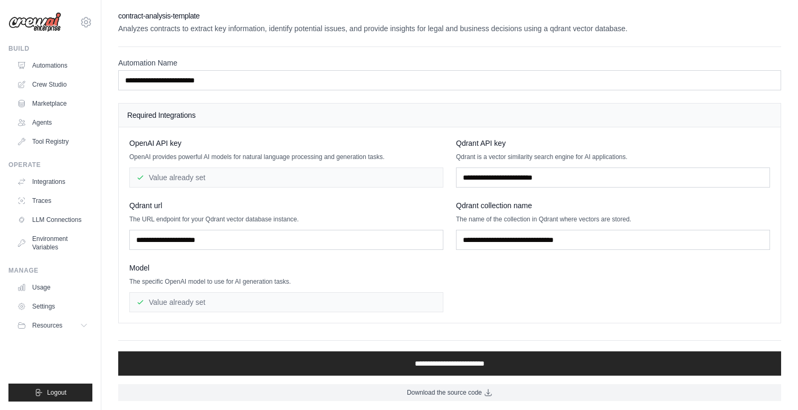
click at [487, 161] on div "Qdrant API key Qdrant is a vector similarity search engine for AI applications." at bounding box center [613, 163] width 314 height 50
click at [484, 155] on p "Qdrant is a vector similarity search engine for AI applications." at bounding box center [613, 157] width 314 height 8
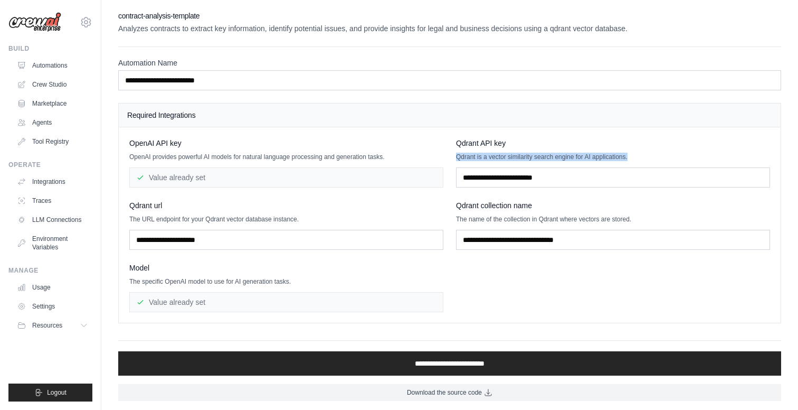
click at [484, 155] on p "Qdrant is a vector similarity search engine for AI applications." at bounding box center [613, 157] width 314 height 8
click at [480, 153] on p "Qdrant is a vector similarity search engine for AI applications." at bounding box center [613, 157] width 314 height 8
click at [505, 223] on div "Qdrant collection name The name of the collection in Qdrant where vectors are s…" at bounding box center [613, 225] width 314 height 50
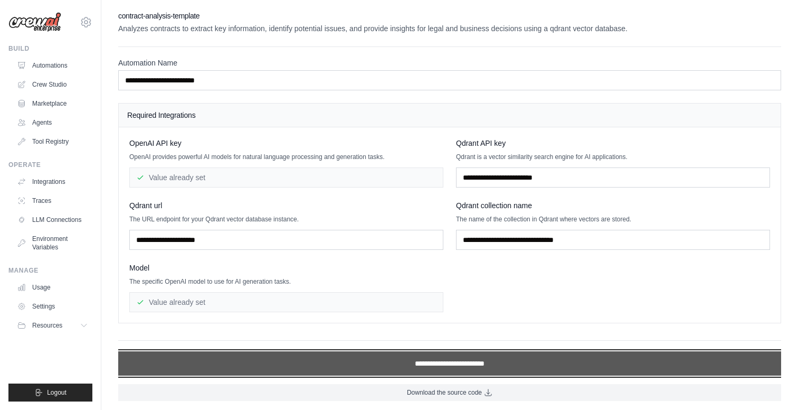
click at [294, 365] on input "**********" at bounding box center [449, 363] width 663 height 24
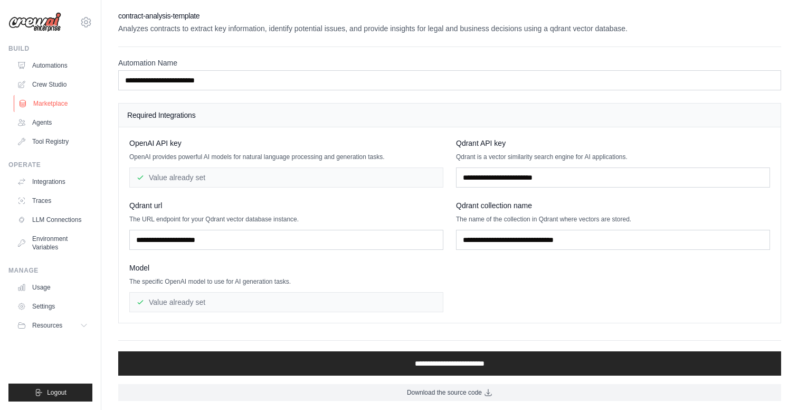
click at [69, 107] on link "Marketplace" at bounding box center [54, 103] width 80 height 17
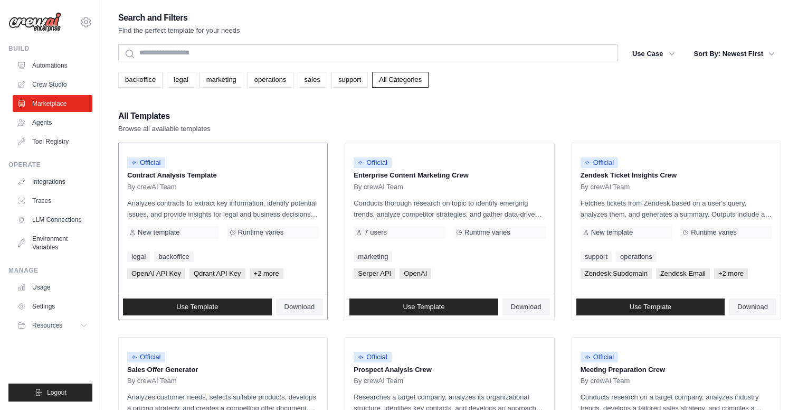
click at [266, 274] on span "+2 more" at bounding box center [267, 273] width 34 height 11
click at [241, 271] on span "Qdrant API Key" at bounding box center [218, 273] width 56 height 11
click at [215, 272] on span "Qdrant API Key" at bounding box center [218, 273] width 56 height 11
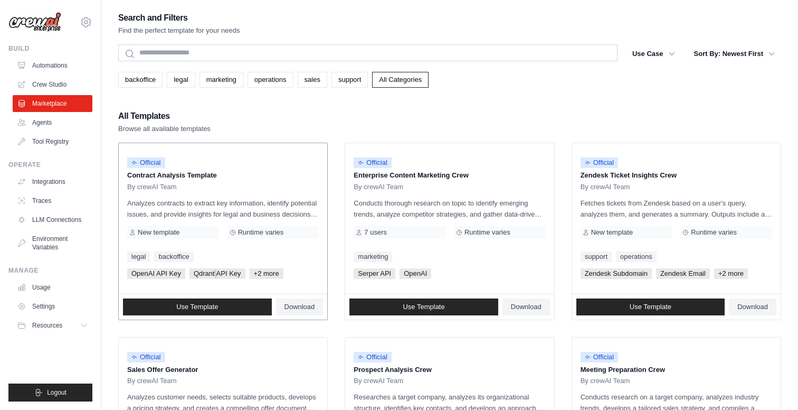
click at [215, 272] on span "Qdrant API Key" at bounding box center [218, 273] width 56 height 11
click at [203, 274] on span "Qdrant API Key" at bounding box center [218, 273] width 56 height 11
copy span "Qdrant"
click at [274, 262] on div "Official Contract Analysis Template By crewAI Team Analyzes contracts to extrac…" at bounding box center [223, 218] width 209 height 150
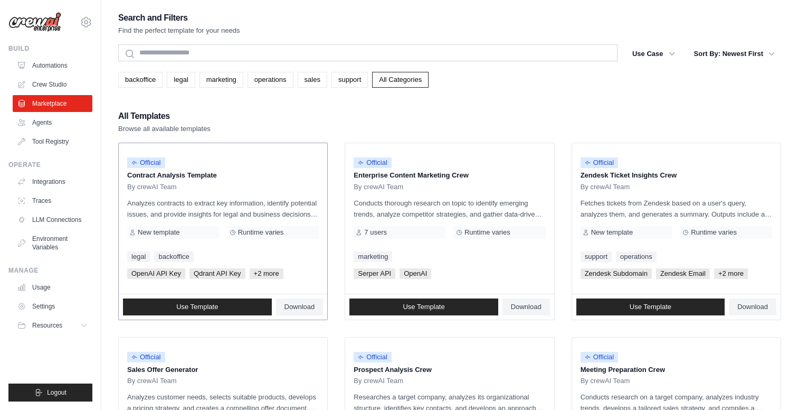
click at [265, 272] on span "+2 more" at bounding box center [267, 273] width 34 height 11
click at [193, 236] on div "New template" at bounding box center [173, 232] width 92 height 13
click at [230, 219] on p "Analyzes contracts to extract key information, identify potential issues, and p…" at bounding box center [223, 208] width 192 height 22
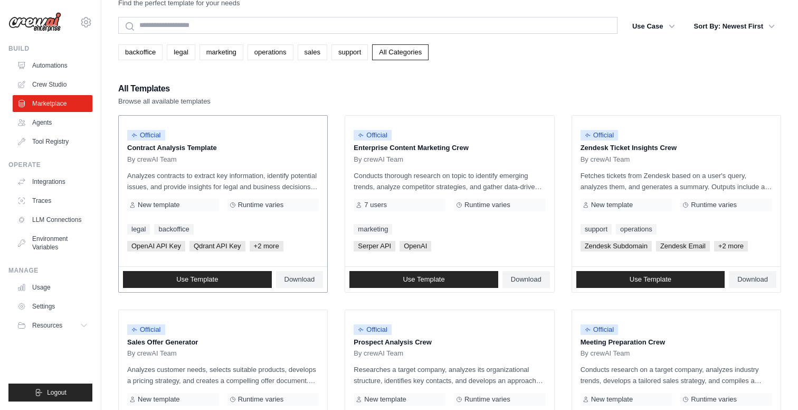
scroll to position [29, 0]
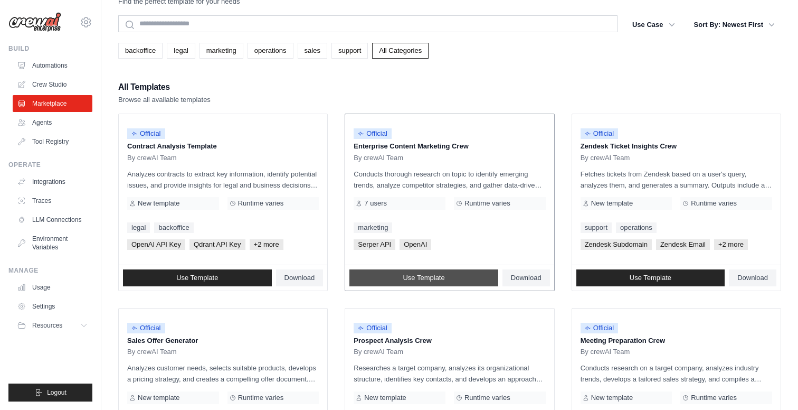
click at [441, 278] on span "Use Template" at bounding box center [424, 278] width 42 height 8
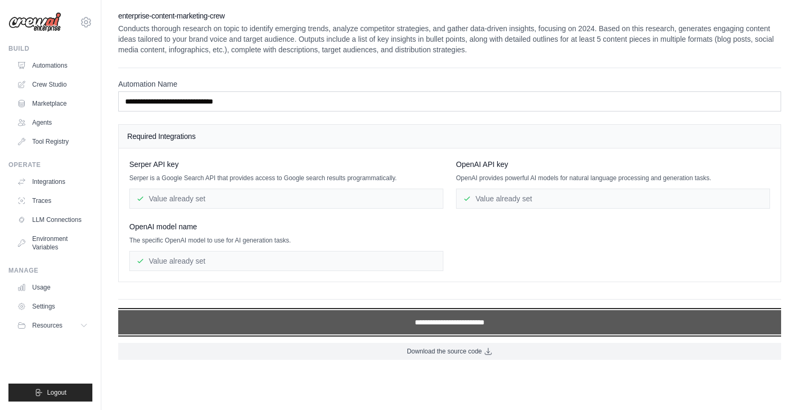
click at [367, 315] on input "**********" at bounding box center [449, 322] width 663 height 24
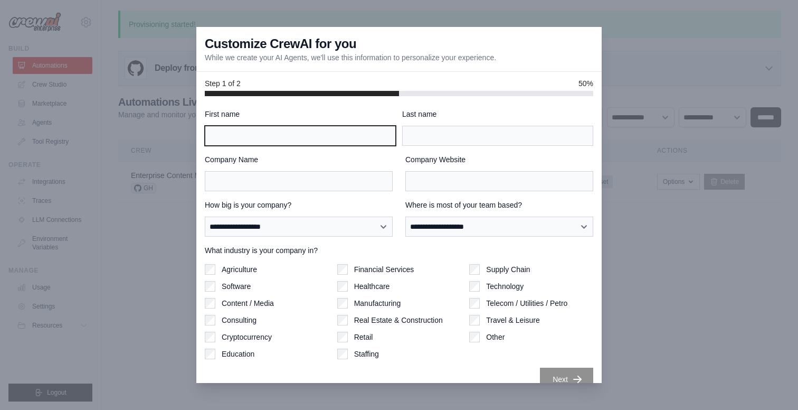
click at [321, 138] on input "First name" at bounding box center [300, 136] width 191 height 20
type input "******"
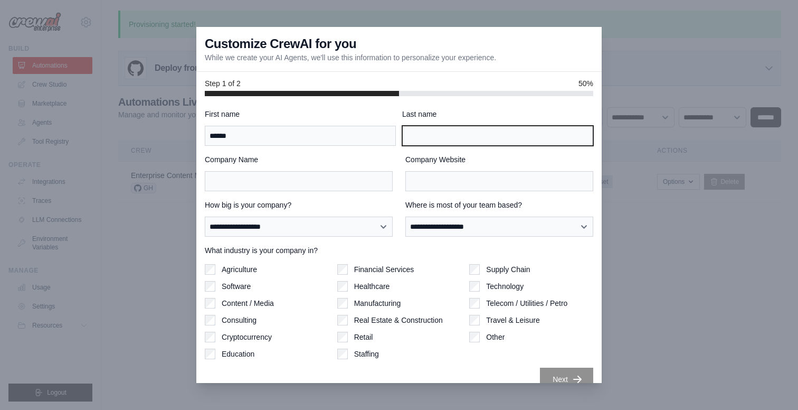
type input "*******"
type input "**********"
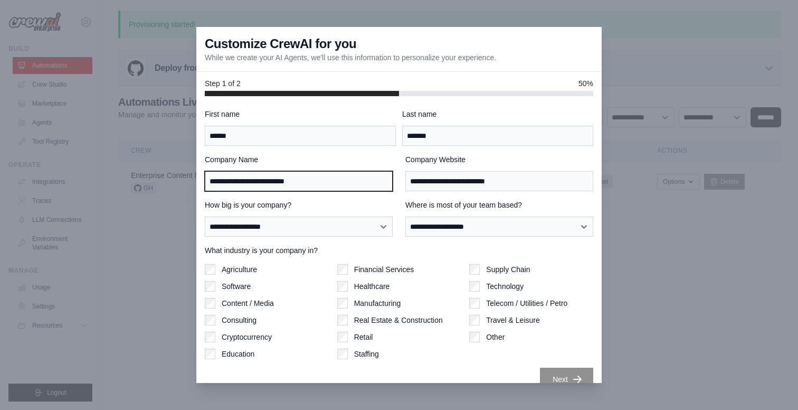
click at [338, 184] on input "**********" at bounding box center [299, 181] width 188 height 20
type input "**********"
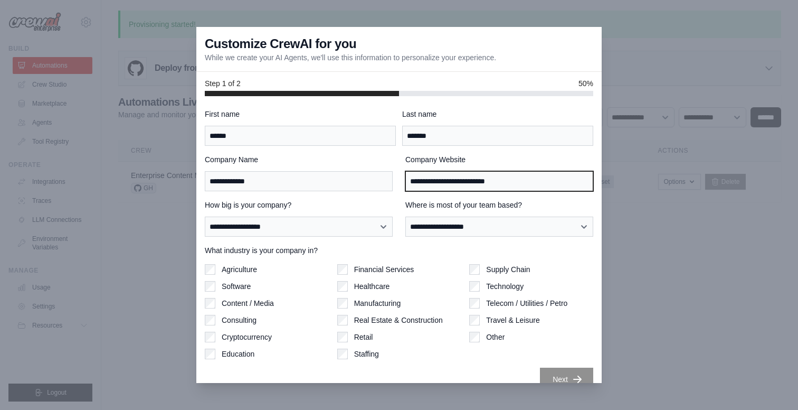
click at [454, 181] on input "**********" at bounding box center [500, 181] width 188 height 20
paste input "**********"
type input "**********"
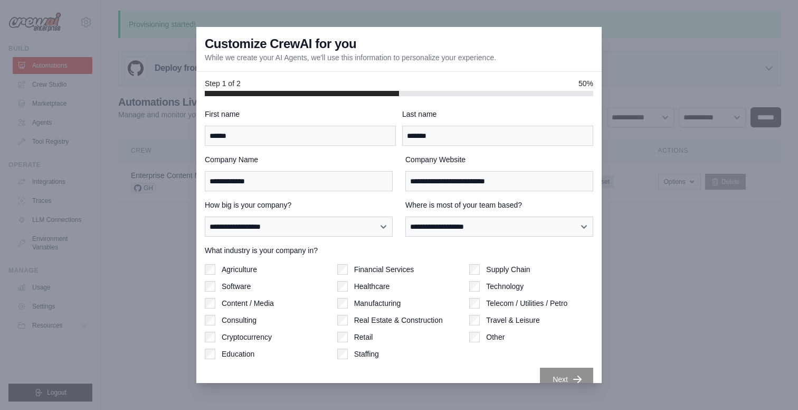
click at [328, 241] on div "**********" at bounding box center [399, 250] width 389 height 282
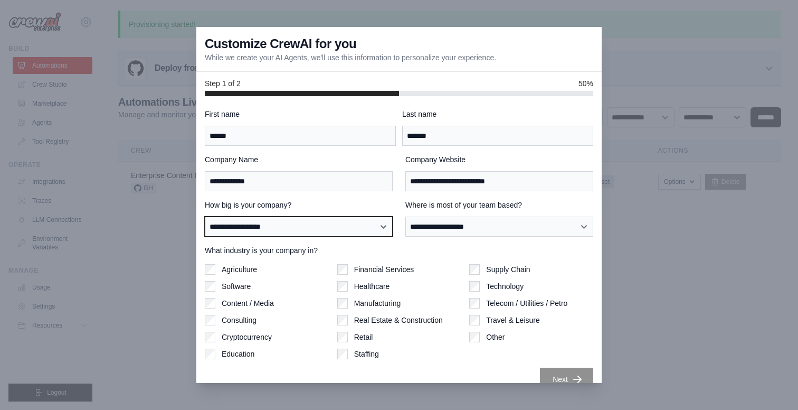
click at [329, 231] on select "**********" at bounding box center [299, 226] width 188 height 20
select select "**********"
click at [205, 216] on select "**********" at bounding box center [299, 226] width 188 height 20
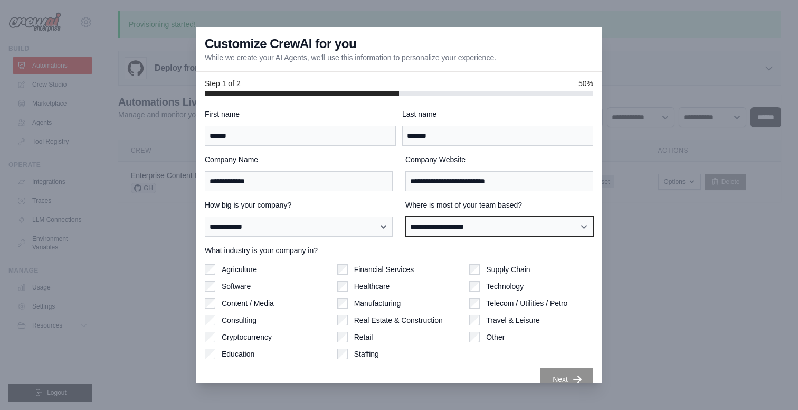
click at [430, 229] on select "**********" at bounding box center [500, 226] width 188 height 20
select select "**********"
click at [406, 216] on select "**********" at bounding box center [500, 226] width 188 height 20
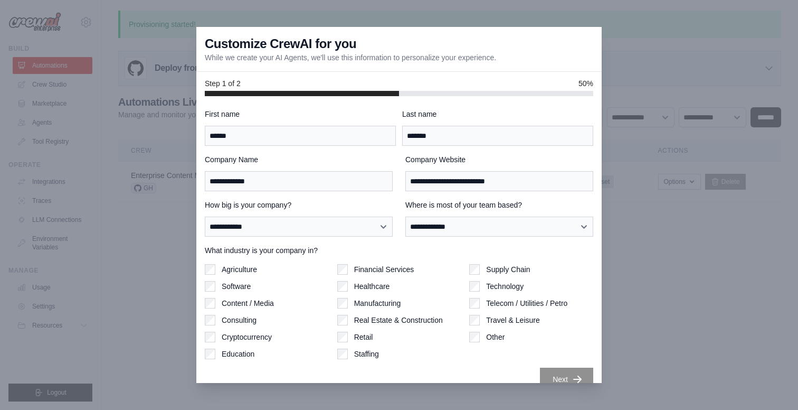
click at [293, 248] on label "What industry is your company in?" at bounding box center [399, 250] width 389 height 11
click at [563, 375] on button "Next" at bounding box center [566, 378] width 53 height 23
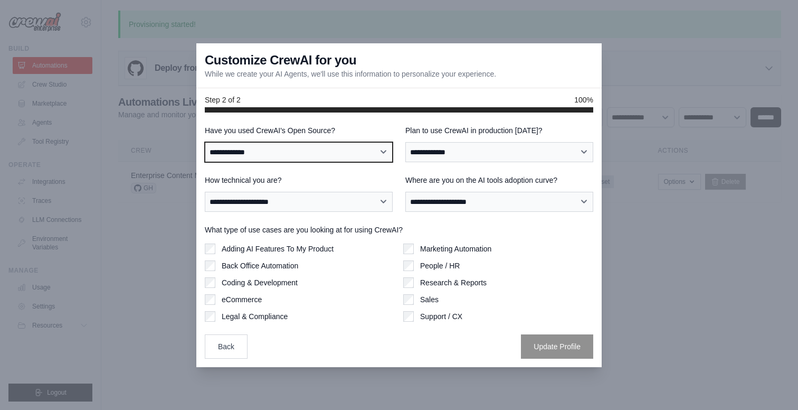
click at [304, 154] on select "**********" at bounding box center [299, 152] width 188 height 20
select select "**********"
click at [205, 142] on select "**********" at bounding box center [299, 152] width 188 height 20
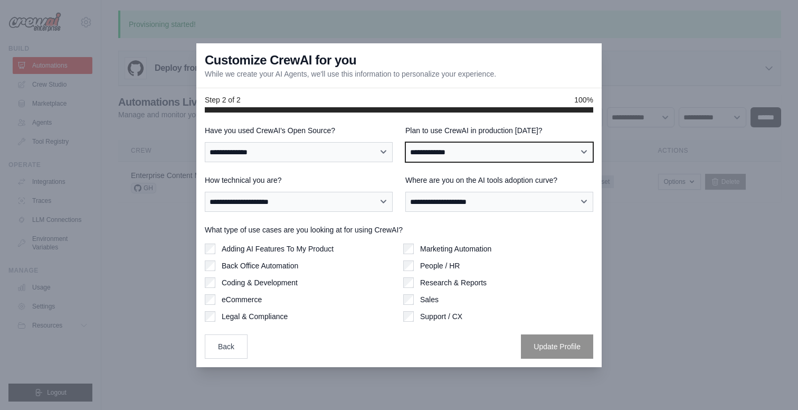
click at [427, 155] on select "**********" at bounding box center [500, 152] width 188 height 20
click at [406, 142] on select "**********" at bounding box center [500, 152] width 188 height 20
click at [426, 155] on select "**********" at bounding box center [500, 152] width 188 height 20
select select "*****"
click at [406, 142] on select "**********" at bounding box center [500, 152] width 188 height 20
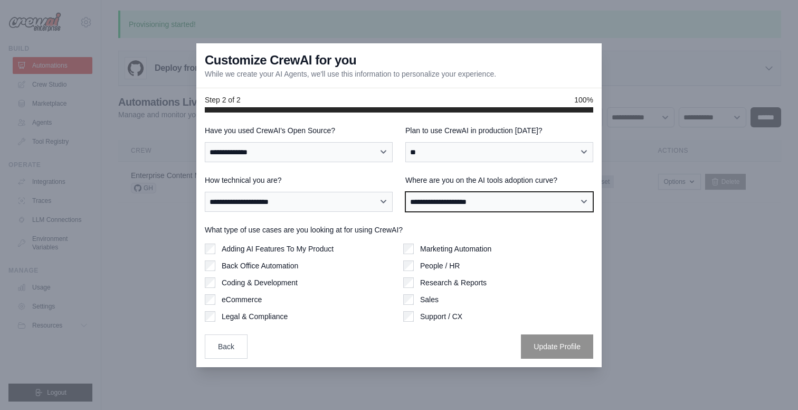
click at [444, 205] on select "**********" at bounding box center [500, 202] width 188 height 20
select select "**********"
click at [406, 192] on select "**********" at bounding box center [500, 202] width 188 height 20
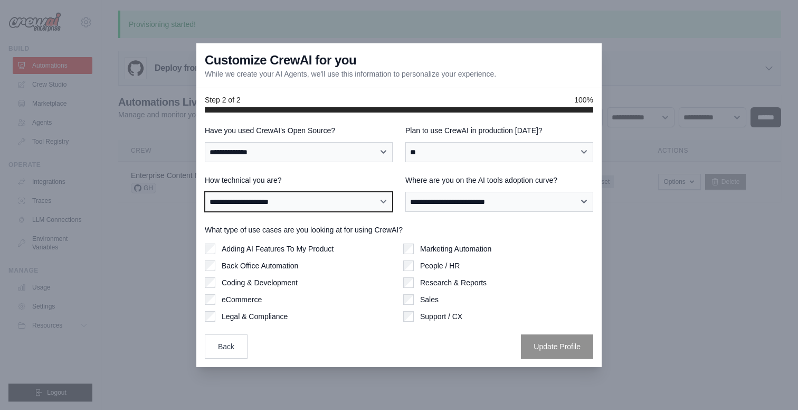
click at [350, 196] on select "**********" at bounding box center [299, 202] width 188 height 20
select select "**********"
click at [205, 192] on select "**********" at bounding box center [299, 202] width 188 height 20
click at [340, 228] on label "What type of use cases are you looking at for using CrewAI?" at bounding box center [399, 229] width 389 height 11
click at [294, 251] on label "Adding AI Features To My Product" at bounding box center [278, 248] width 112 height 11
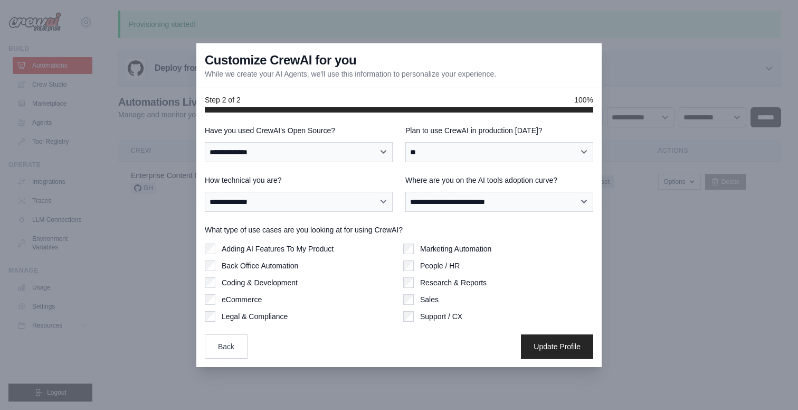
click at [294, 251] on label "Adding AI Features To My Product" at bounding box center [278, 248] width 112 height 11
click at [290, 266] on label "Back Office Automation" at bounding box center [260, 265] width 77 height 11
click at [265, 317] on label "Legal & Compliance" at bounding box center [255, 316] width 66 height 11
click at [452, 254] on div "Marketing Automation People / HR Research & Reports Sales Support / CX" at bounding box center [498, 282] width 190 height 78
click at [453, 245] on label "Marketing Automation" at bounding box center [455, 248] width 71 height 11
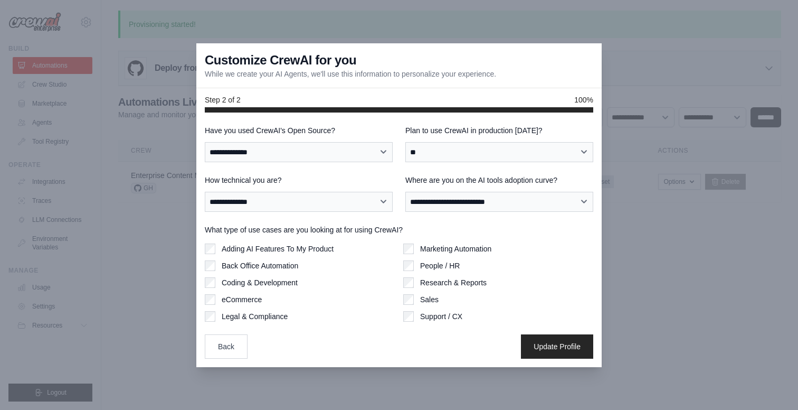
click at [440, 282] on label "Research & Reports" at bounding box center [453, 282] width 67 height 11
click at [421, 300] on label "Sales" at bounding box center [429, 299] width 18 height 11
click at [426, 314] on label "Support / CX" at bounding box center [441, 316] width 42 height 11
click at [555, 344] on button "Update Profile" at bounding box center [557, 346] width 72 height 24
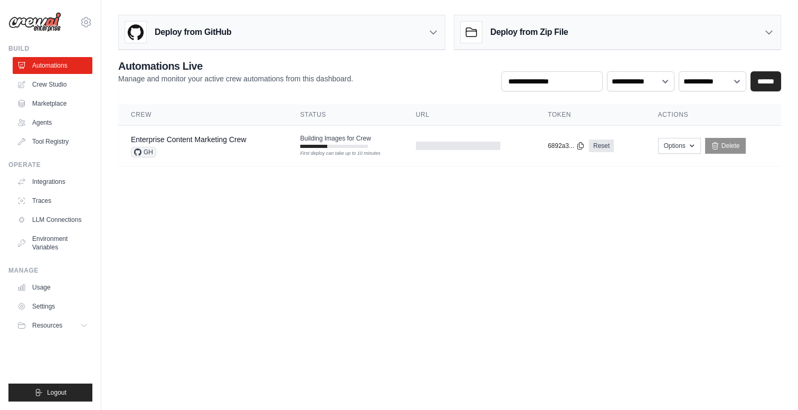
click at [365, 196] on body "camilagomss@gmail.com Settings Build Automations Crew Studio Blog" at bounding box center [399, 205] width 798 height 410
click at [296, 158] on tr "Enterprise Content Marketing Crew GH Building Images for Crew First deploy can …" at bounding box center [449, 146] width 663 height 41
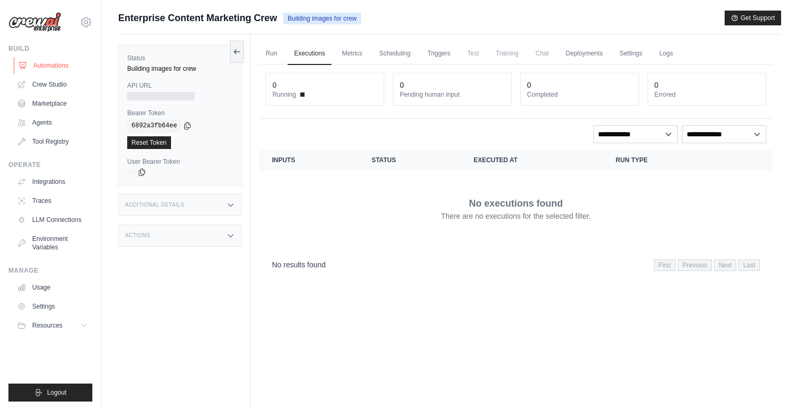
click at [55, 71] on link "Automations" at bounding box center [54, 65] width 80 height 17
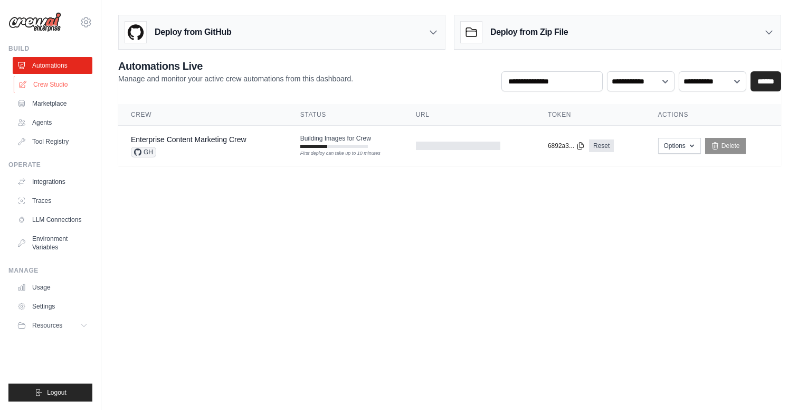
click at [64, 85] on link "Crew Studio" at bounding box center [54, 84] width 80 height 17
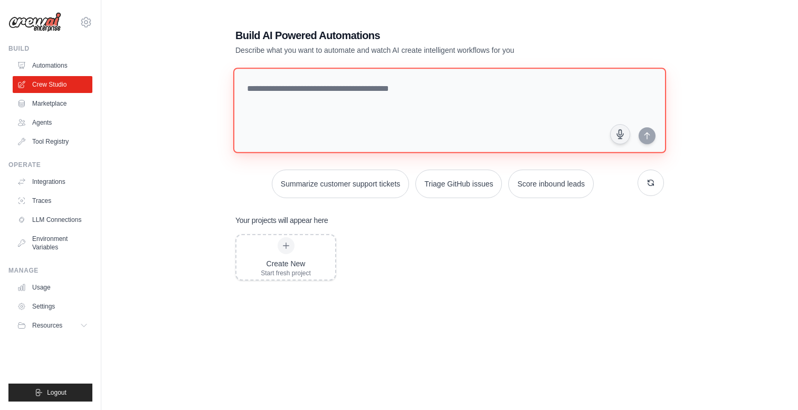
click at [304, 101] on textarea at bounding box center [449, 111] width 433 height 86
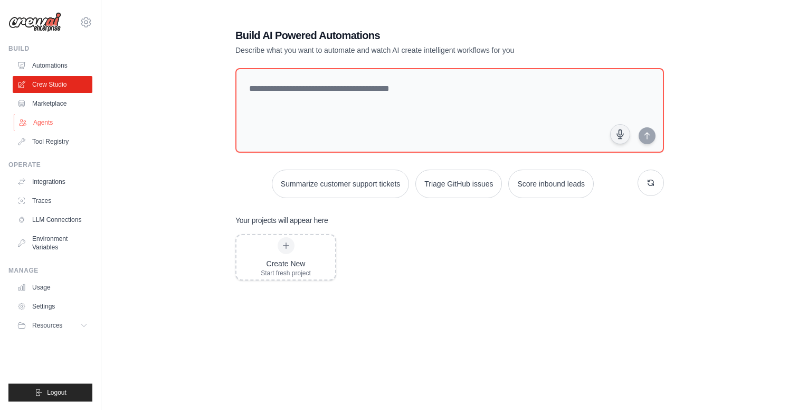
click at [59, 116] on link "Agents" at bounding box center [54, 122] width 80 height 17
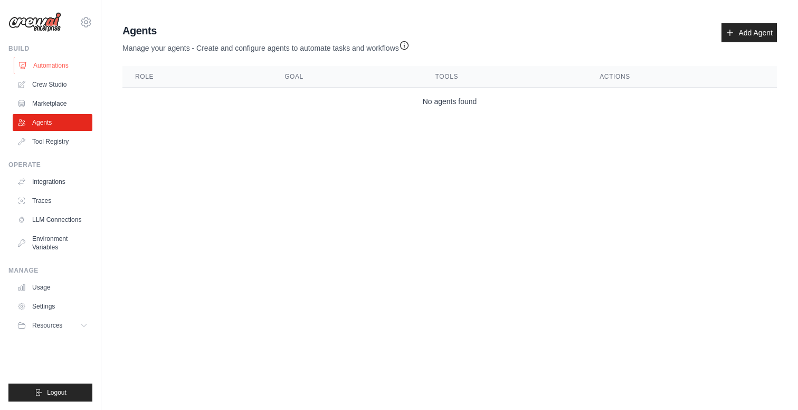
click at [54, 69] on link "Automations" at bounding box center [54, 65] width 80 height 17
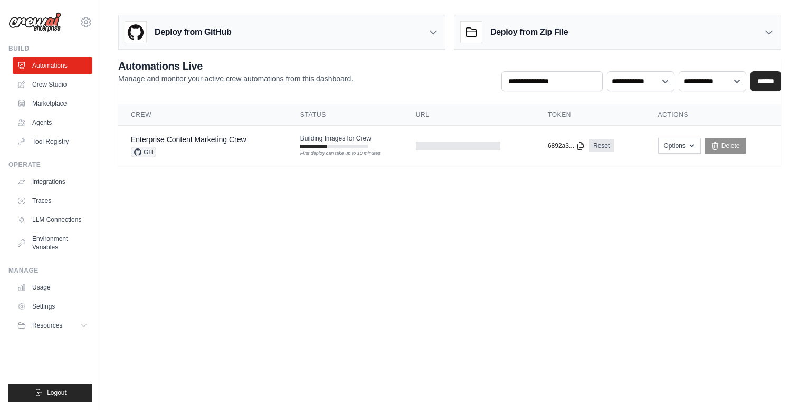
click at [63, 84] on link "Crew Studio" at bounding box center [53, 84] width 80 height 17
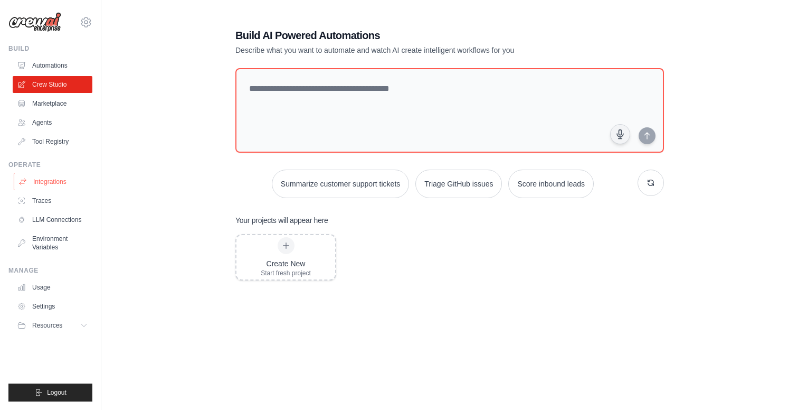
click at [62, 182] on link "Integrations" at bounding box center [54, 181] width 80 height 17
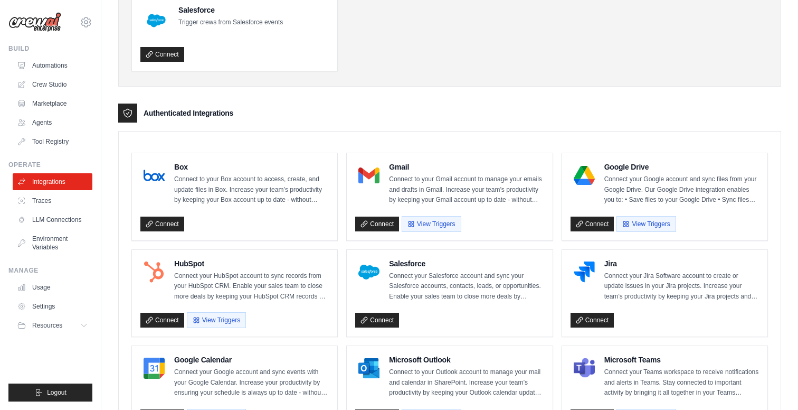
scroll to position [172, 0]
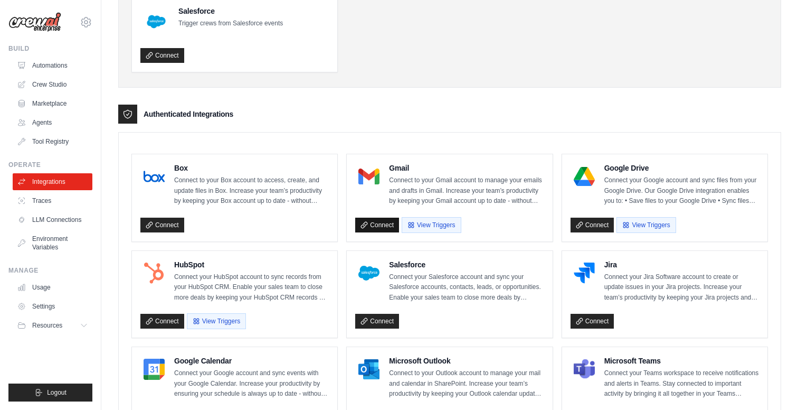
click at [382, 221] on link "Connect" at bounding box center [377, 225] width 44 height 15
